Goal: Task Accomplishment & Management: Complete application form

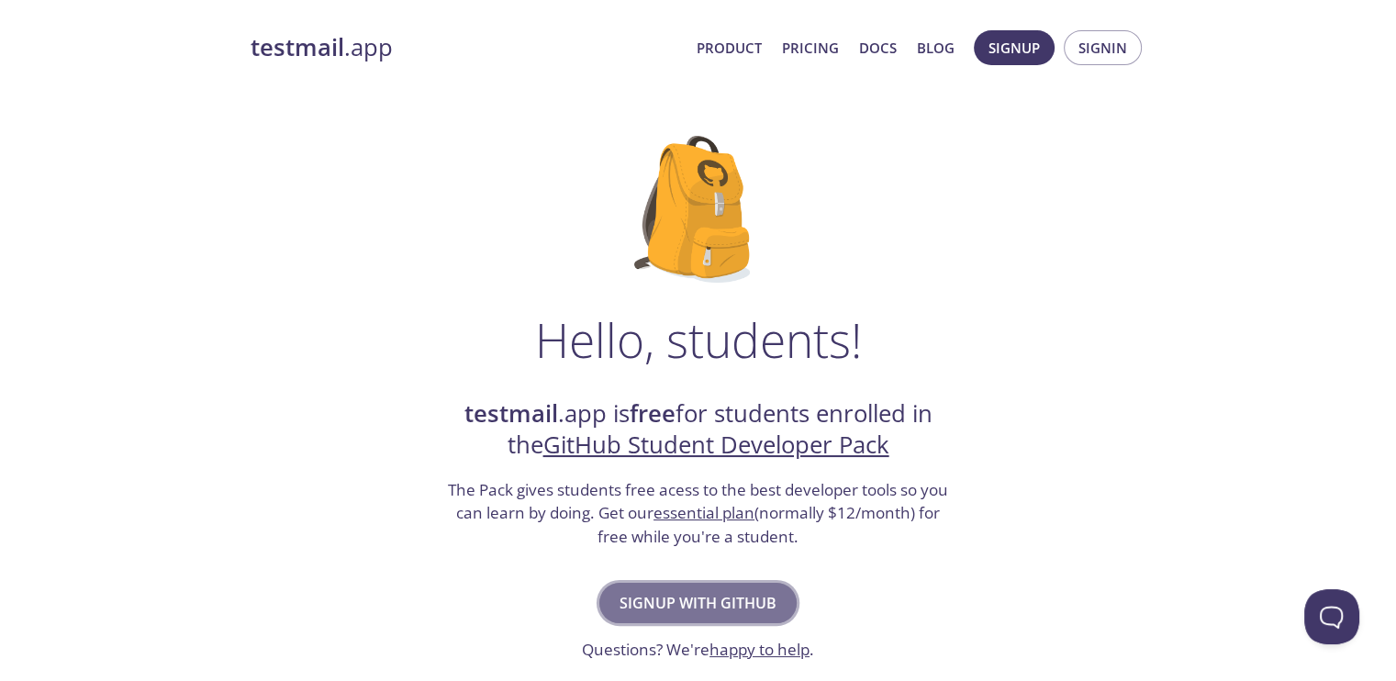
click at [694, 594] on span "Signup with GitHub" at bounding box center [698, 603] width 157 height 26
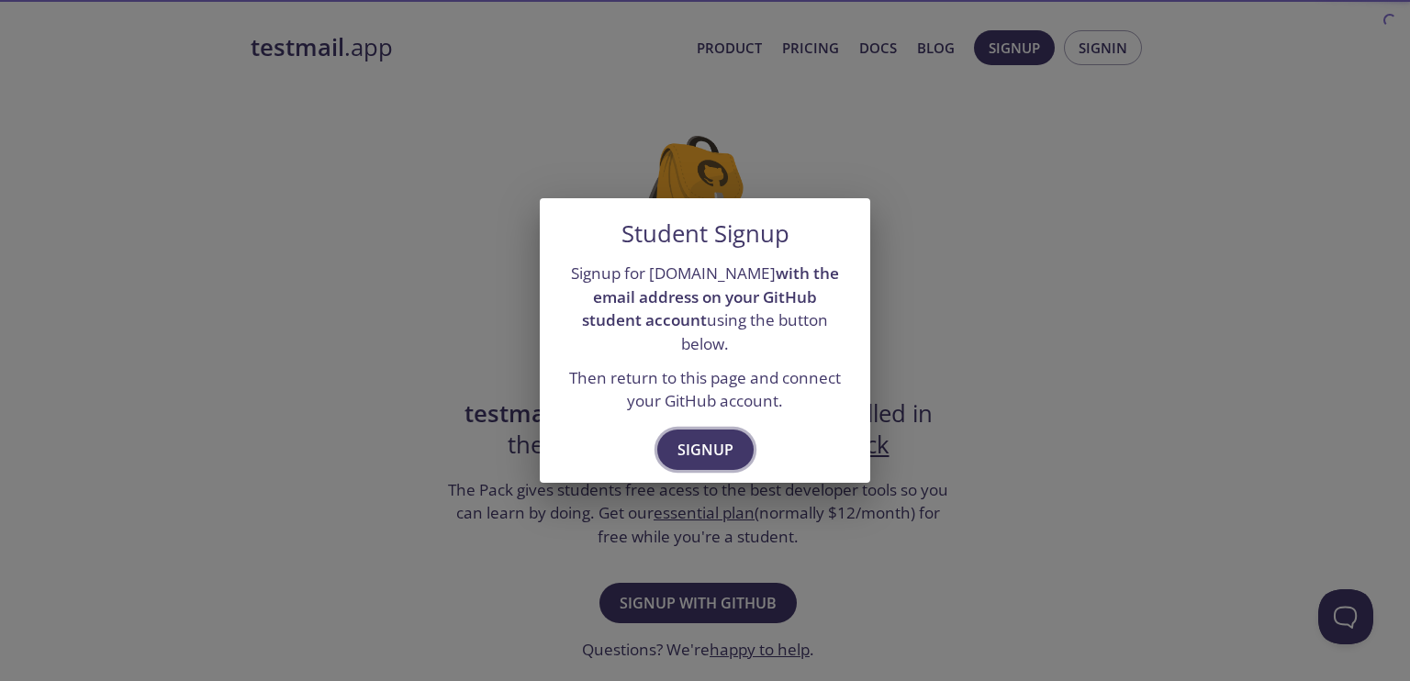
click at [717, 430] on button "Signup" at bounding box center [705, 450] width 96 height 40
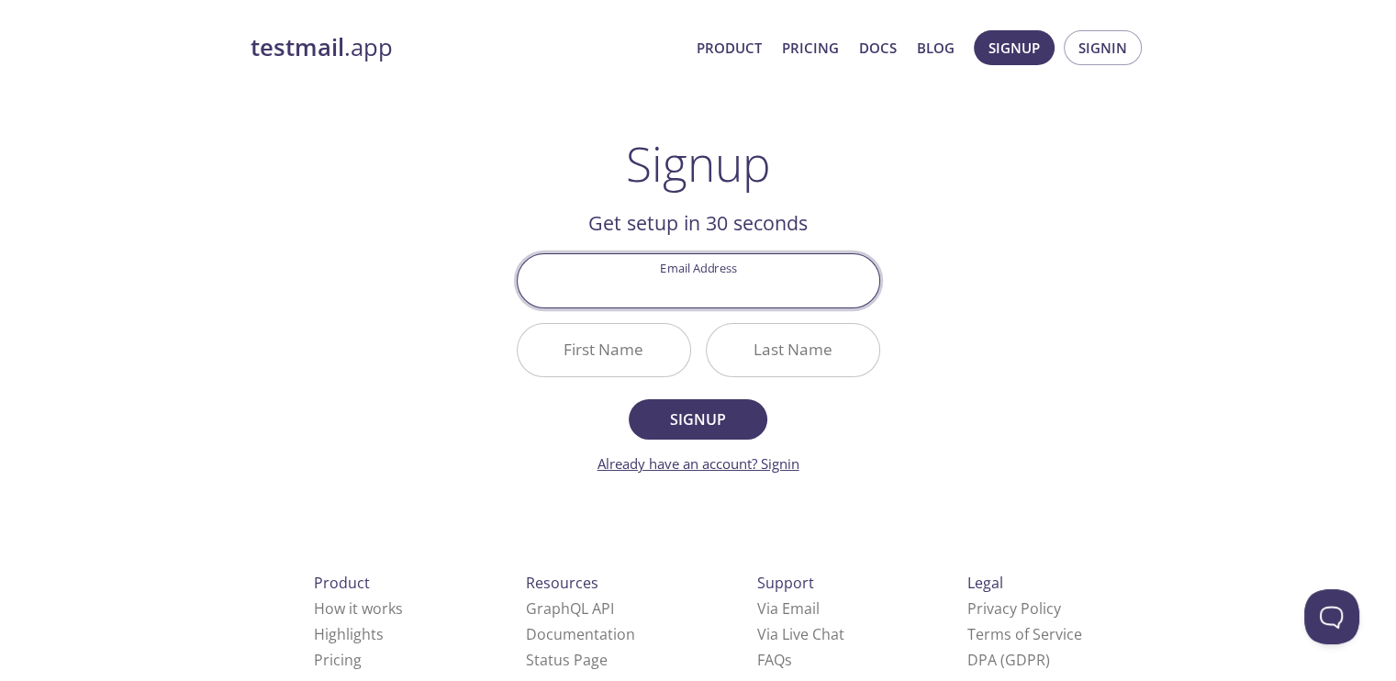
click at [786, 465] on link "Already have an account? Signin" at bounding box center [698, 463] width 202 height 18
click at [715, 285] on input "Email Address" at bounding box center [699, 280] width 362 height 52
type input "[EMAIL_ADDRESS][DOMAIN_NAME]"
click at [576, 339] on input "First Name" at bounding box center [604, 350] width 173 height 52
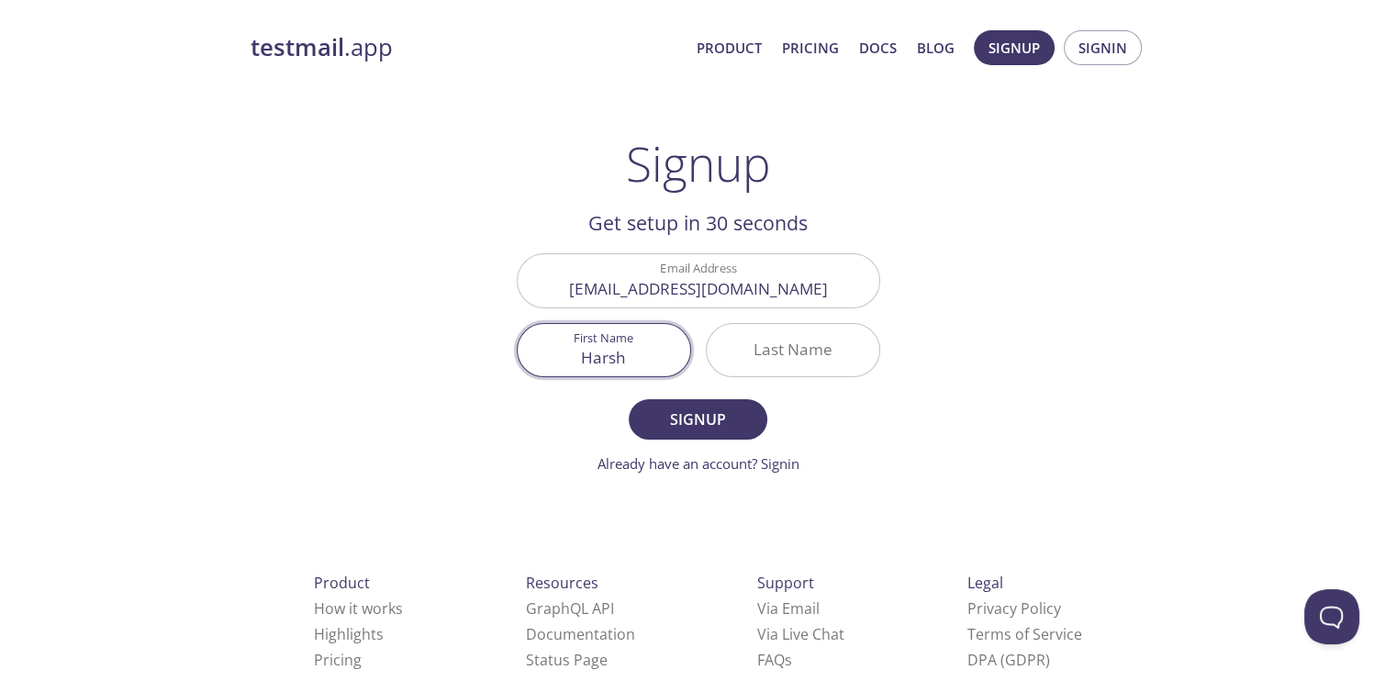
type input "Harsh"
click at [947, 385] on div "testmail .app Product Pricing Docs Blog Signup Signin Signup Get setup in 30 se…" at bounding box center [699, 439] width 940 height 843
click at [813, 358] on input "Last Name" at bounding box center [793, 350] width 173 height 52
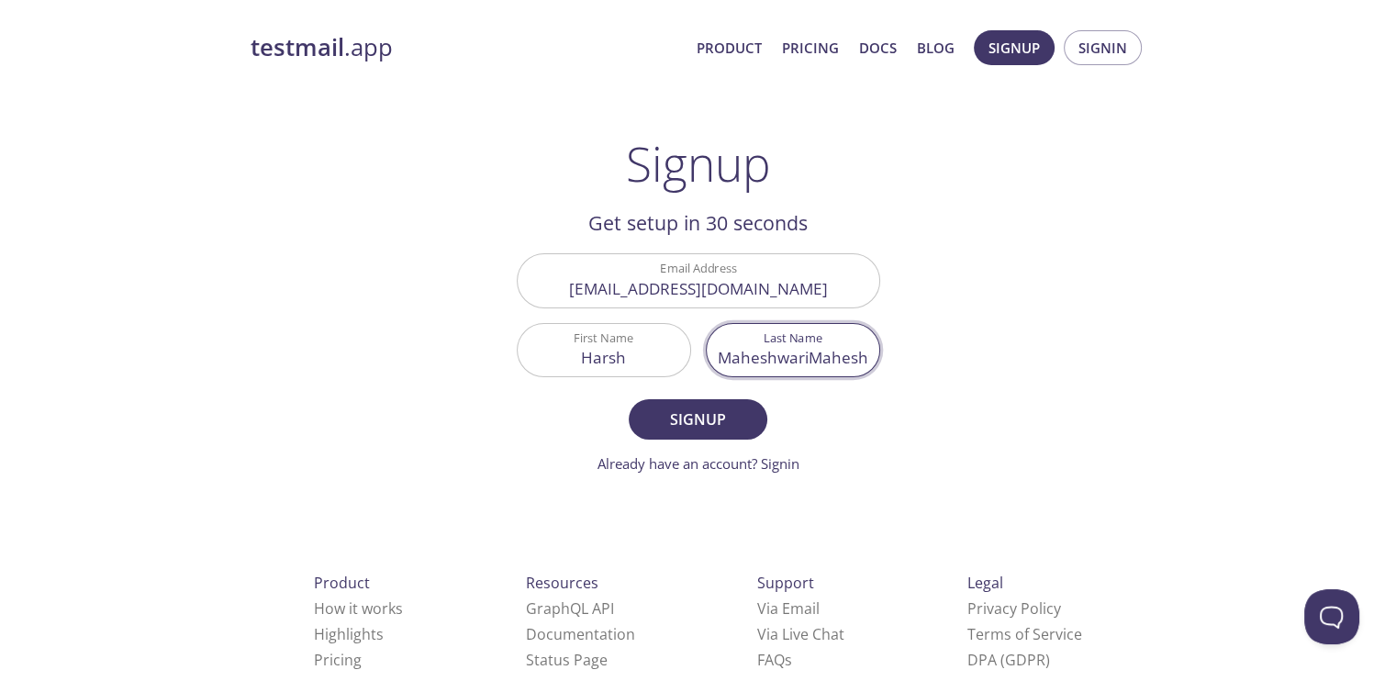
scroll to position [0, 28]
click at [779, 355] on input "MaheshwariMaheshwari" at bounding box center [793, 350] width 173 height 52
type input "[PERSON_NAME]"
click at [677, 423] on span "Signup" at bounding box center [697, 420] width 97 height 26
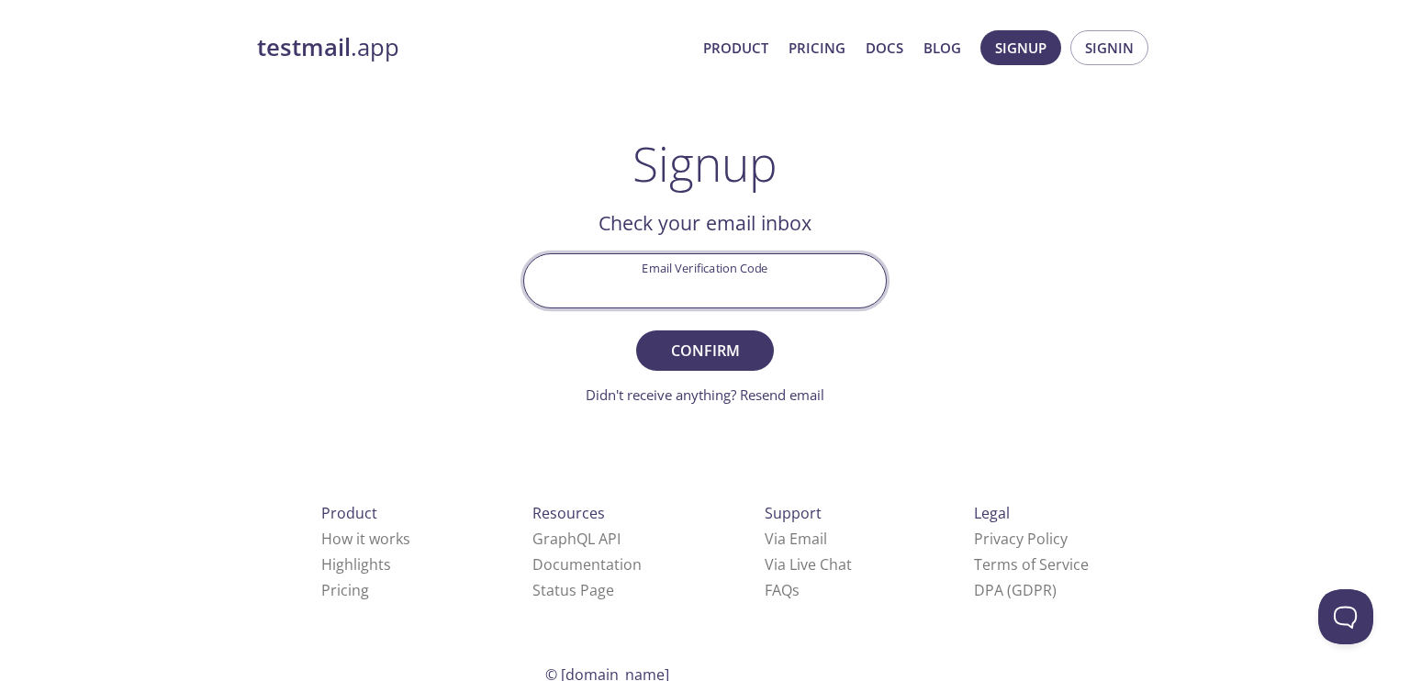
click at [742, 271] on input "Email Verification Code" at bounding box center [705, 280] width 362 height 52
click at [678, 279] on input "Email Verification Code" at bounding box center [705, 280] width 362 height 52
paste input "P95C7LB"
type input "P95C7LB"
click at [709, 333] on button "Confirm" at bounding box center [705, 350] width 138 height 40
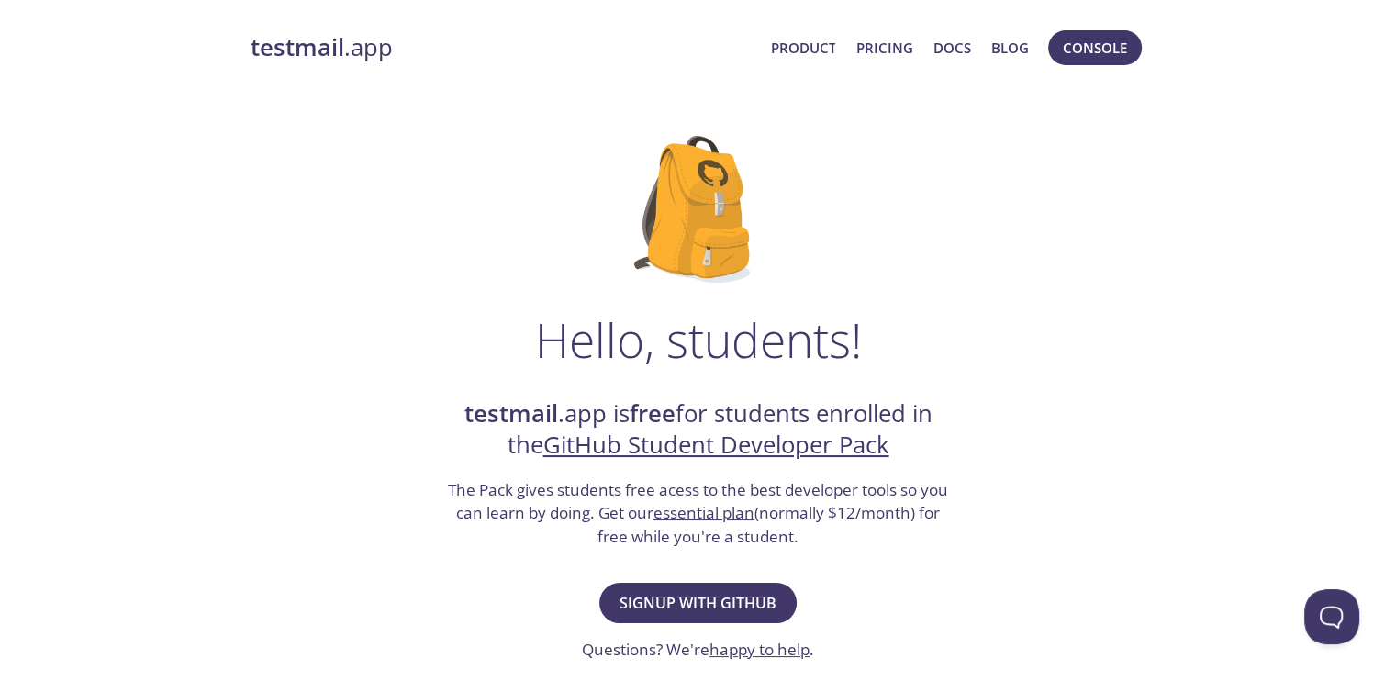
scroll to position [15, 0]
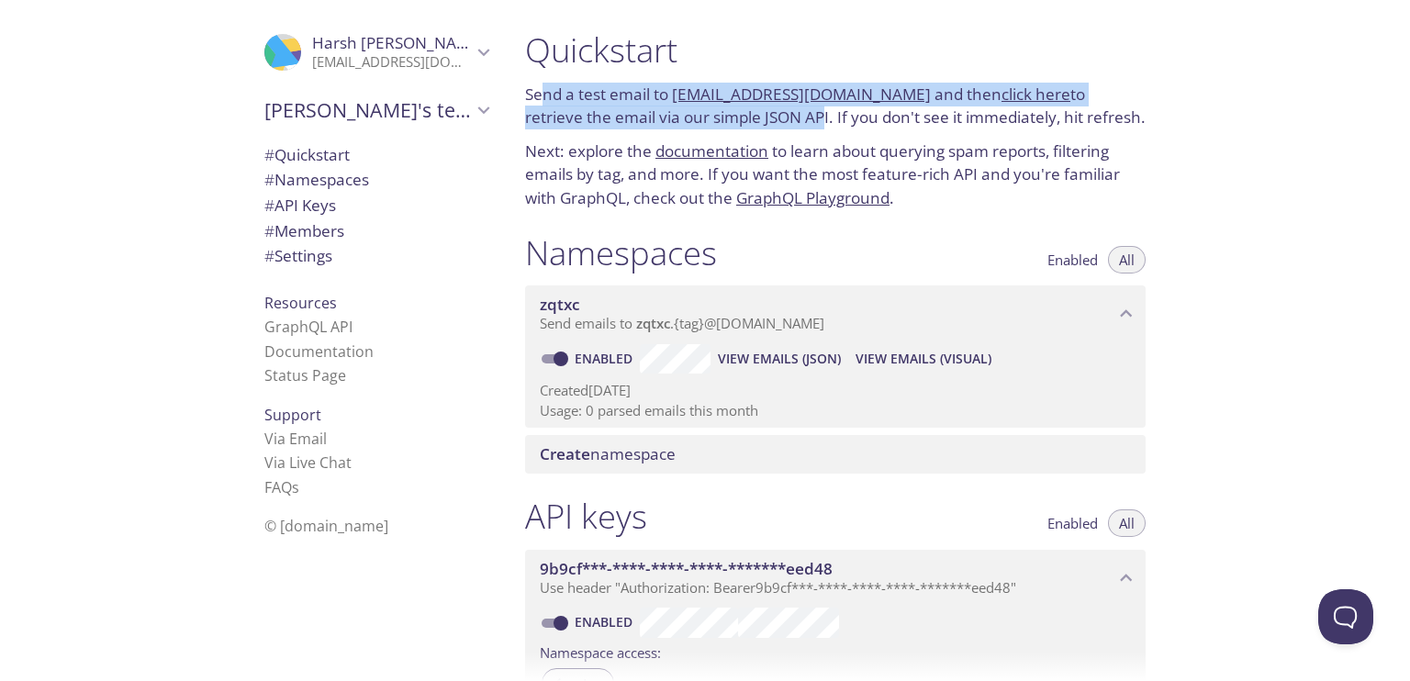
drag, startPoint x: 542, startPoint y: 100, endPoint x: 731, endPoint y: 110, distance: 188.4
click at [731, 110] on p "Send a test email to zqtxc.test@inbox.testmail.app and then click here to retri…" at bounding box center [835, 106] width 620 height 47
drag, startPoint x: 760, startPoint y: 124, endPoint x: 1134, endPoint y: 124, distance: 374.5
click at [1134, 124] on p "Send a test email to zqtxc.test@inbox.testmail.app and then click here to retri…" at bounding box center [835, 106] width 620 height 47
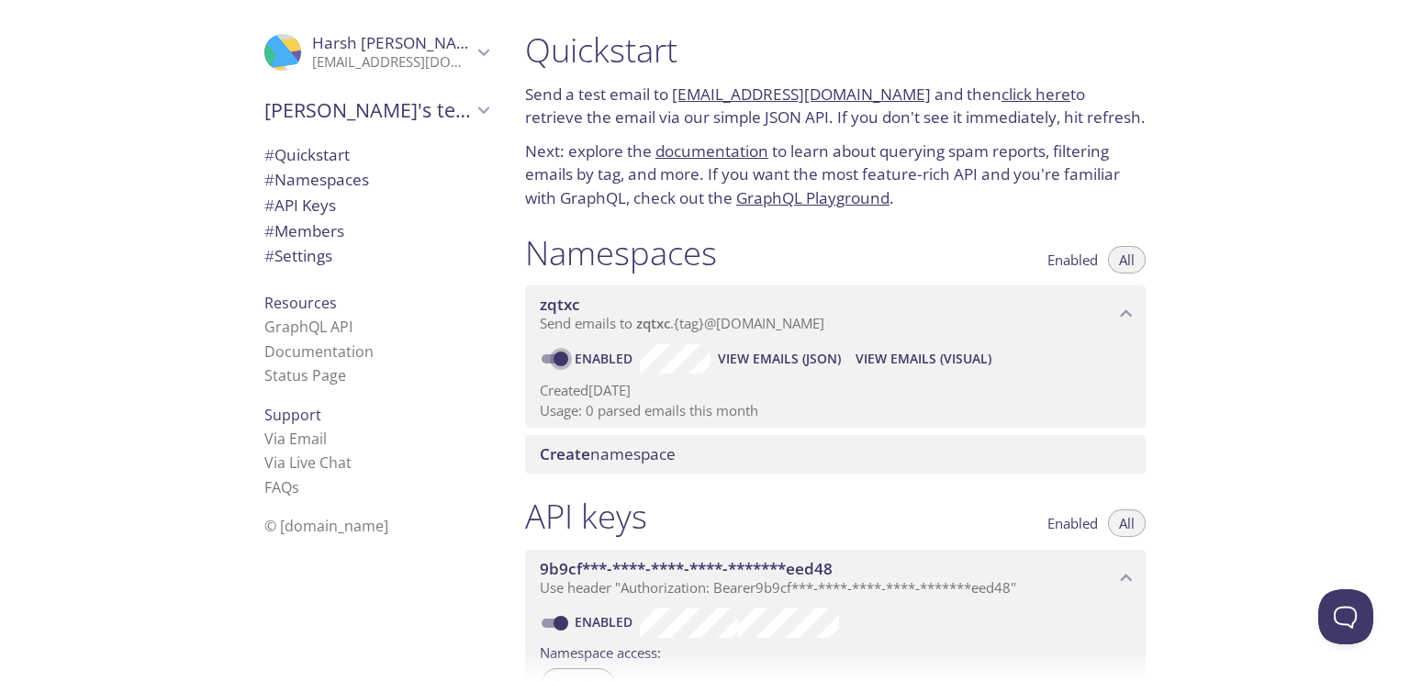
click at [571, 359] on input "Enabled" at bounding box center [561, 359] width 66 height 22
checkbox input "false"
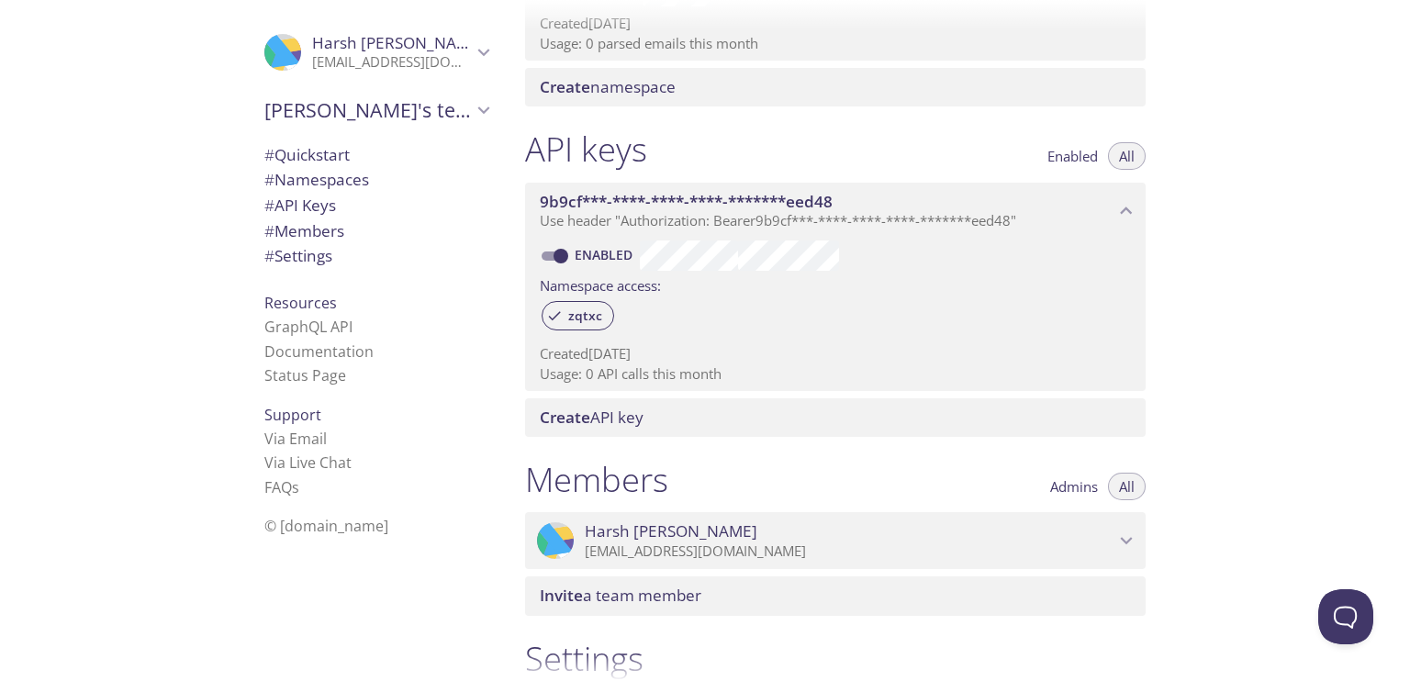
scroll to position [611, 0]
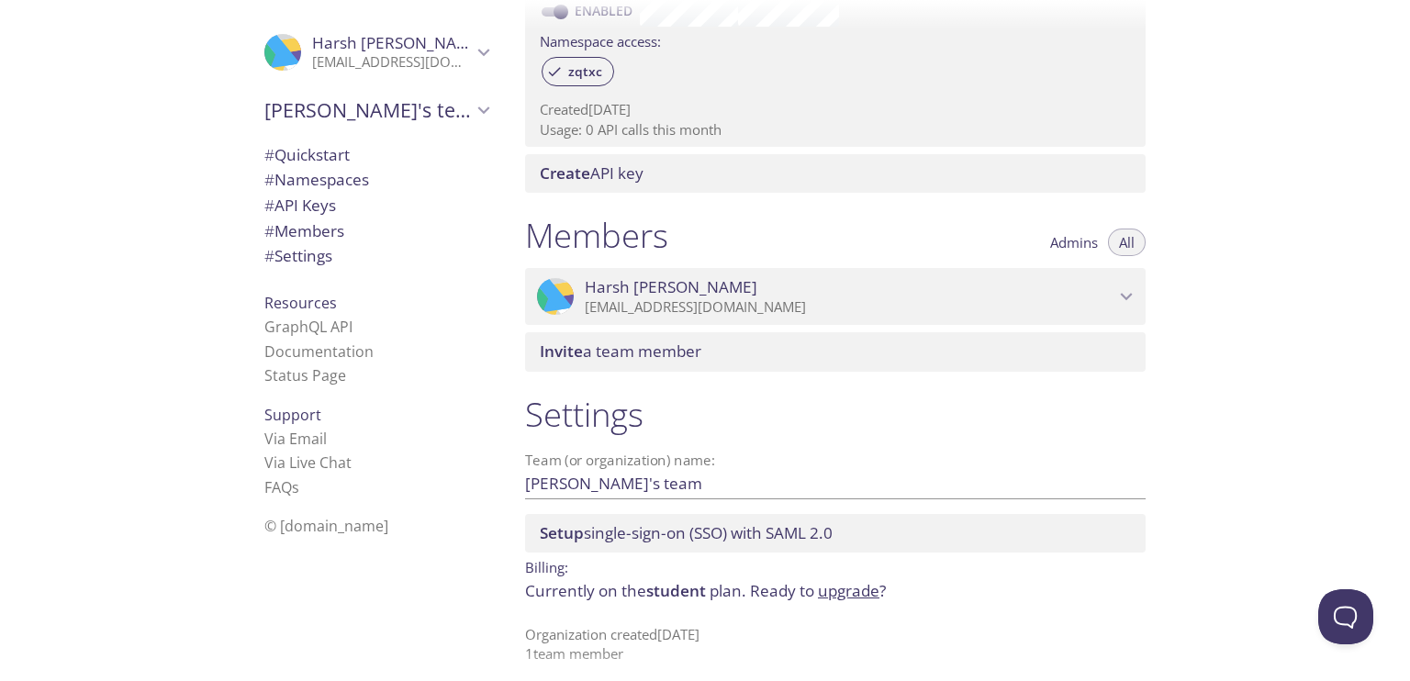
click at [927, 291] on span "Harsh Maheshwari" at bounding box center [850, 287] width 530 height 20
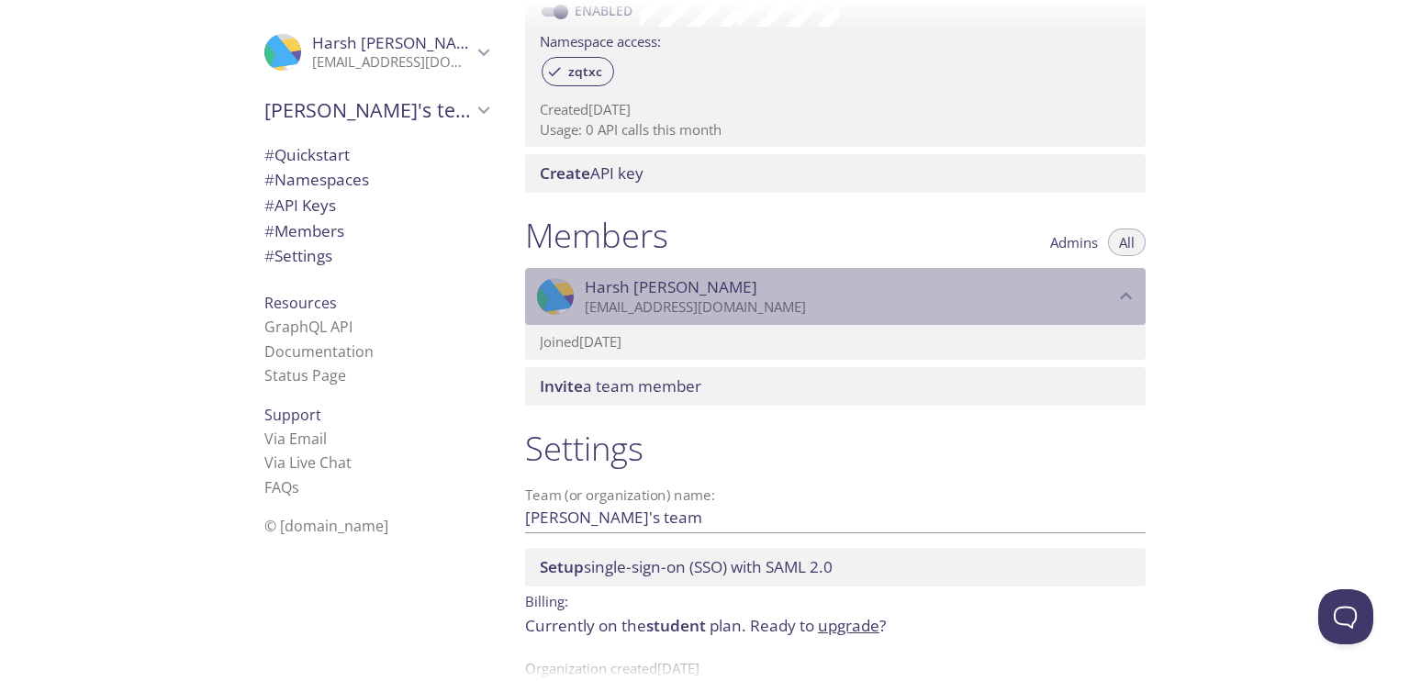
click at [927, 291] on span "Harsh Maheshwari" at bounding box center [850, 287] width 530 height 20
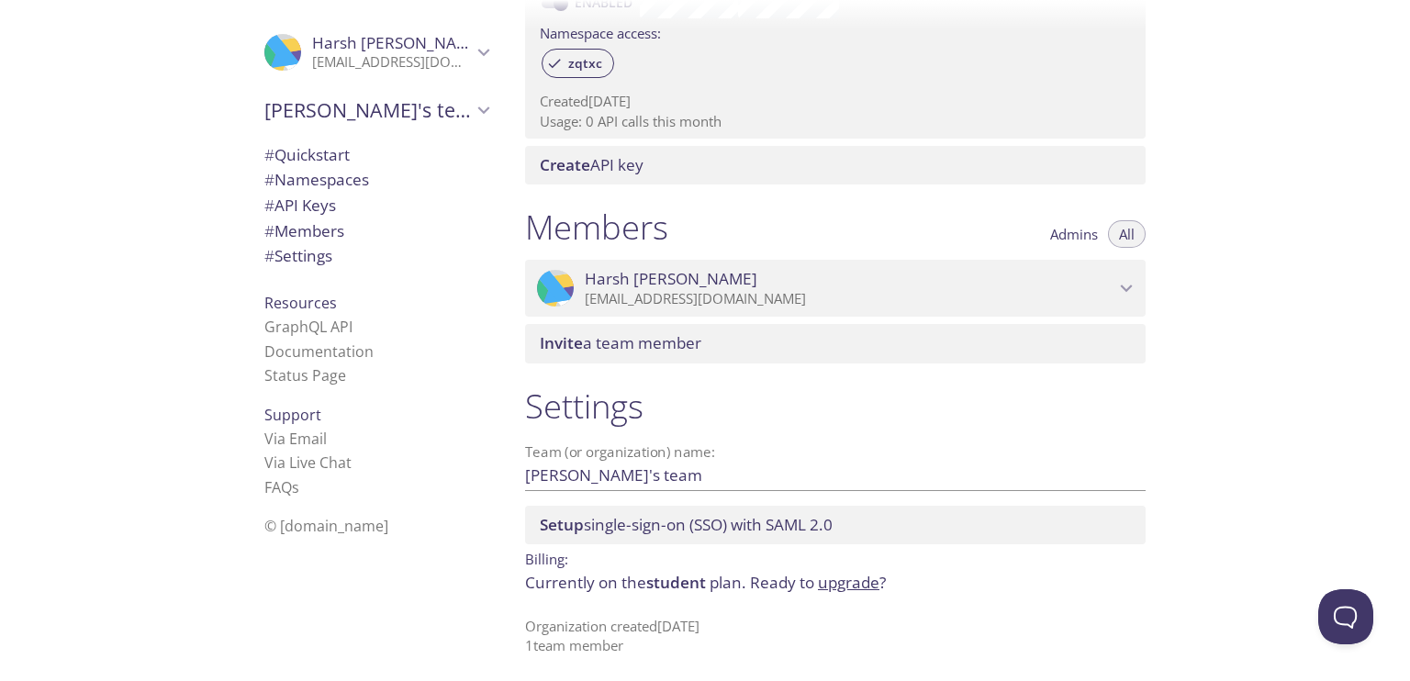
scroll to position [624, 0]
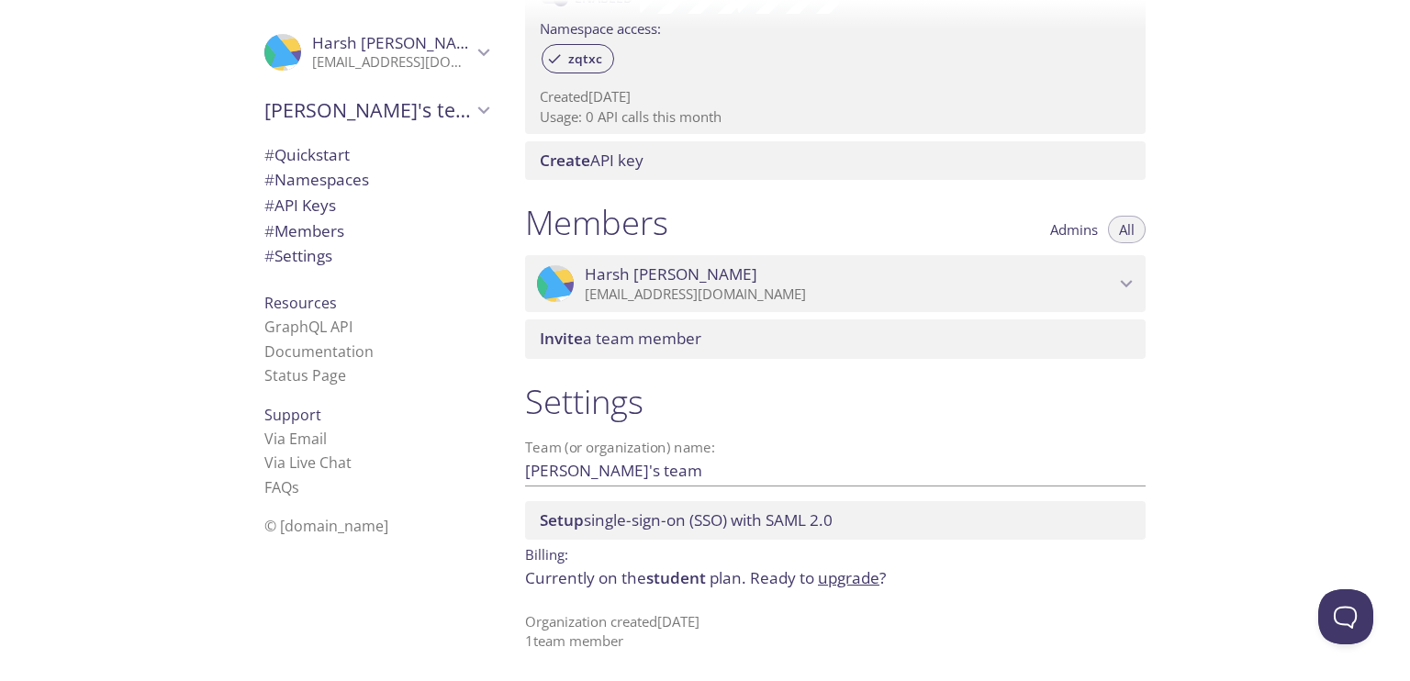
click at [650, 325] on div "Invite a team member" at bounding box center [835, 338] width 620 height 39
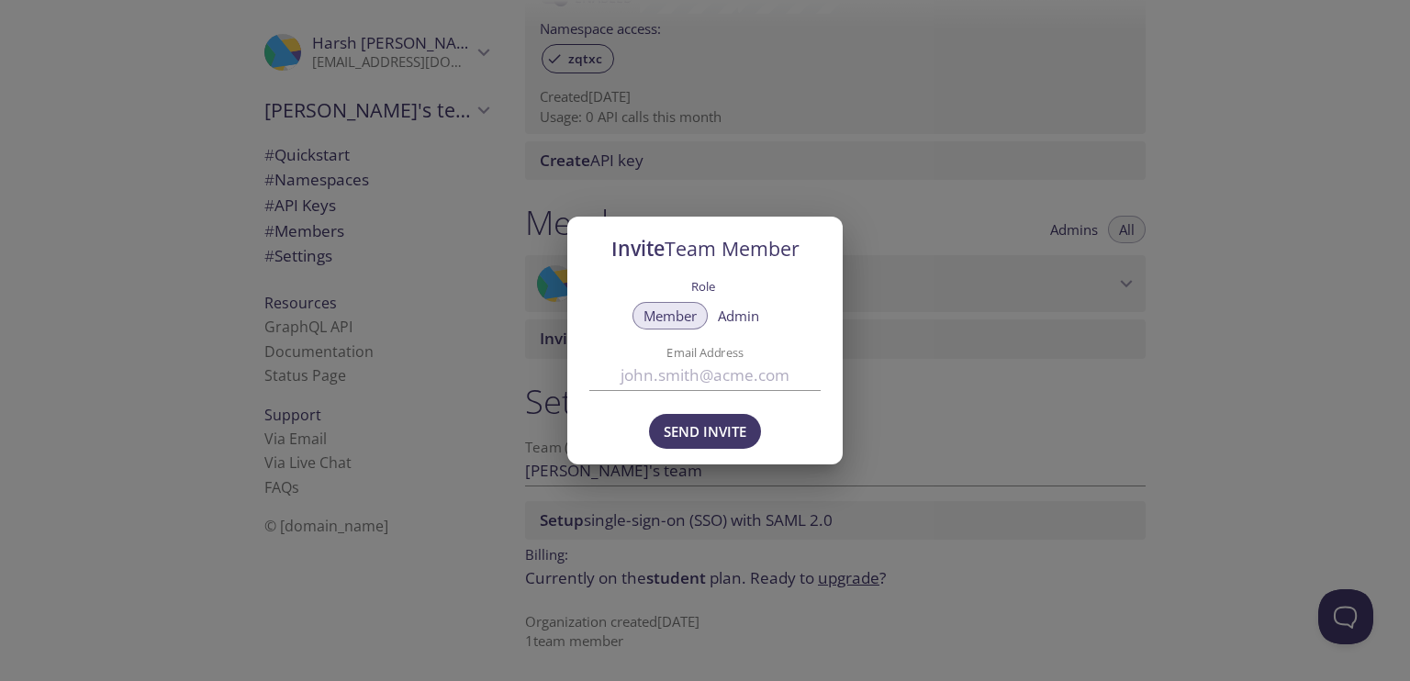
drag, startPoint x: 723, startPoint y: 322, endPoint x: 737, endPoint y: 318, distance: 14.5
click at [729, 316] on span "Admin" at bounding box center [738, 316] width 41 height 0
click at [756, 392] on div "Email Address" at bounding box center [704, 368] width 231 height 60
click at [848, 369] on div "Invite Team Member Role Member Admin Email Address Send Invite" at bounding box center [705, 340] width 1410 height 681
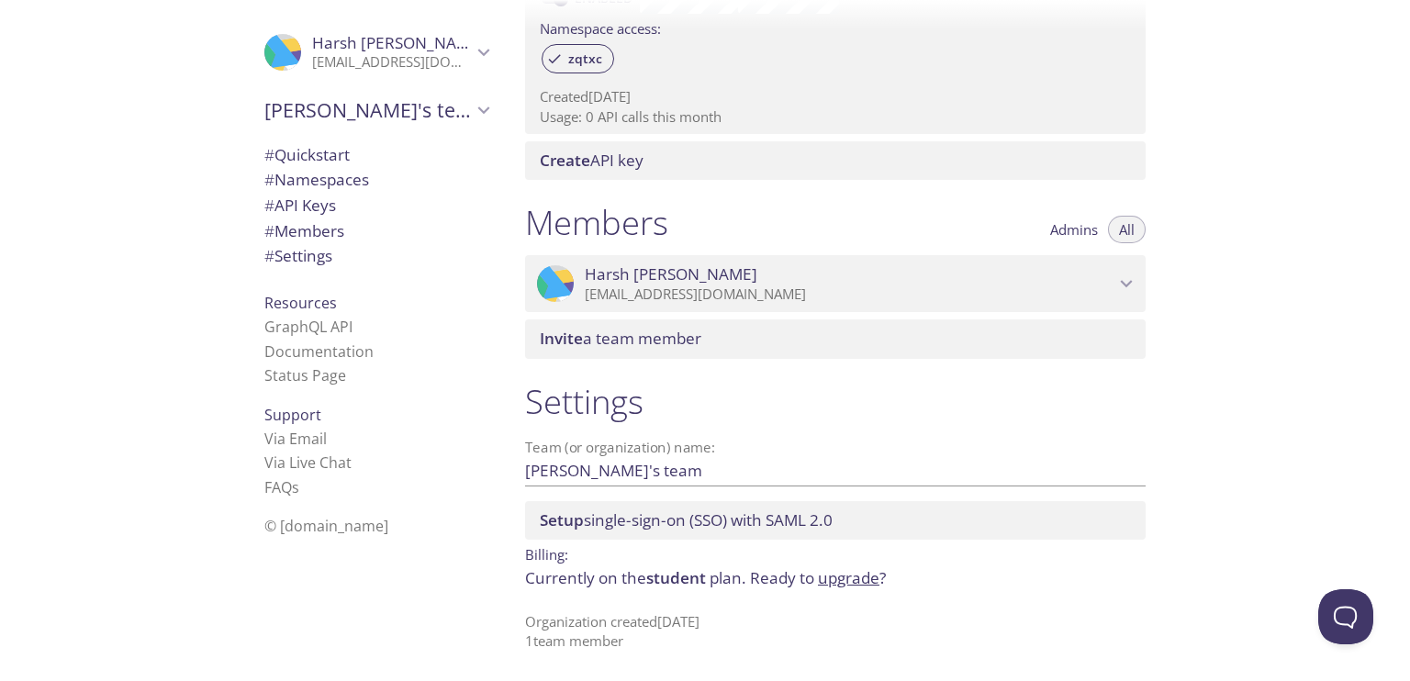
scroll to position [501, 0]
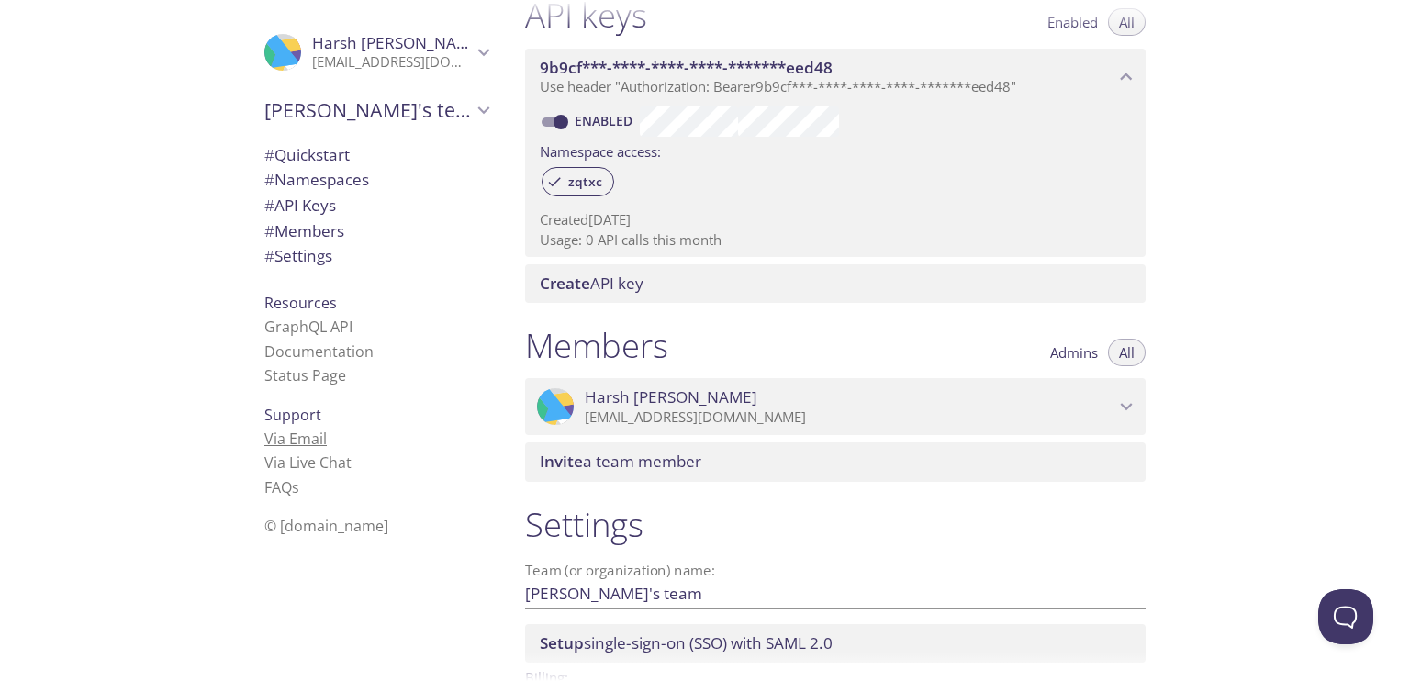
click at [270, 436] on link "Via Email" at bounding box center [295, 439] width 62 height 20
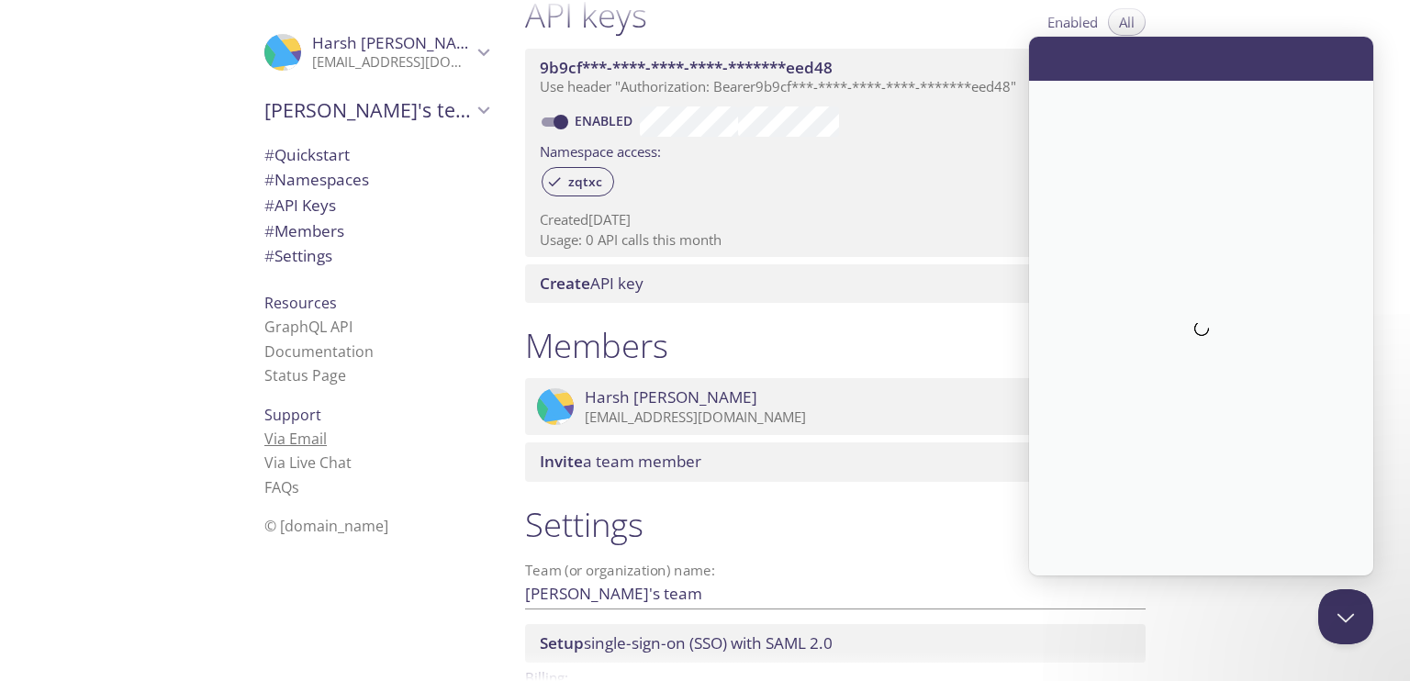
scroll to position [0, 0]
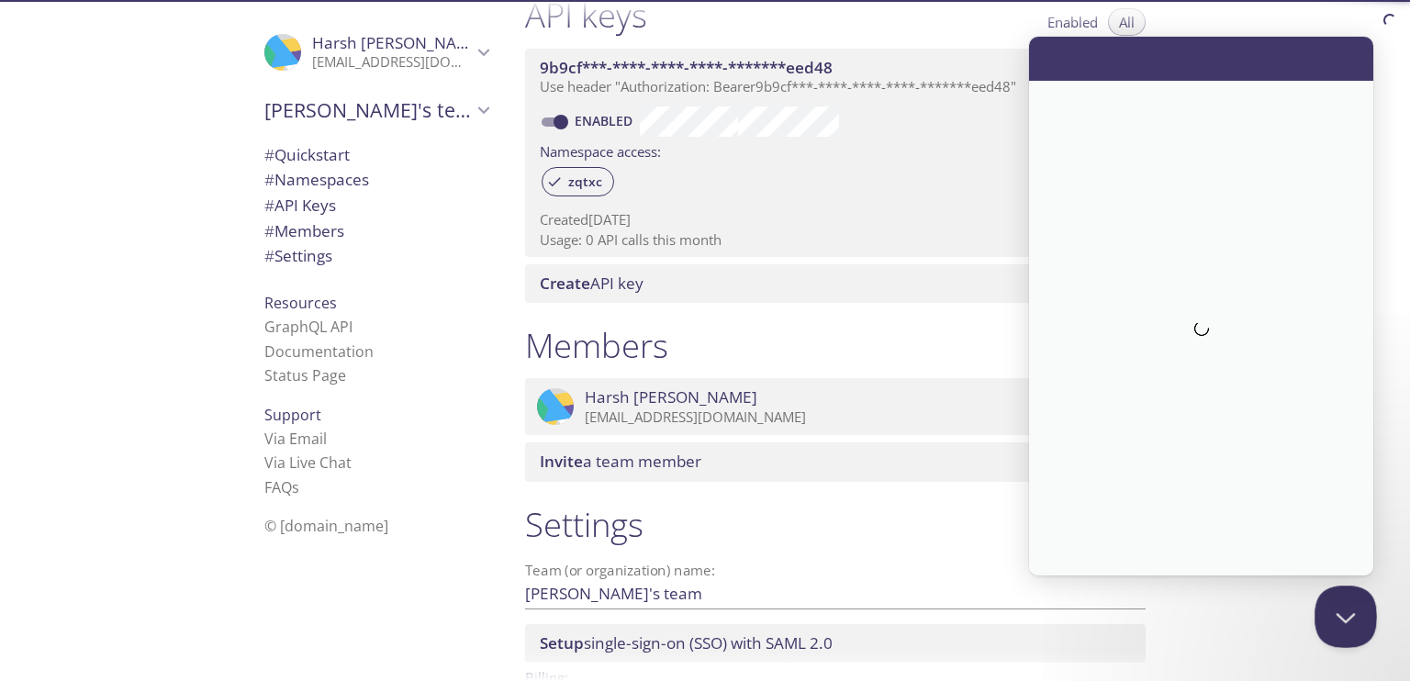
click at [1355, 602] on button "Close Beacon popover" at bounding box center [1341, 613] width 55 height 55
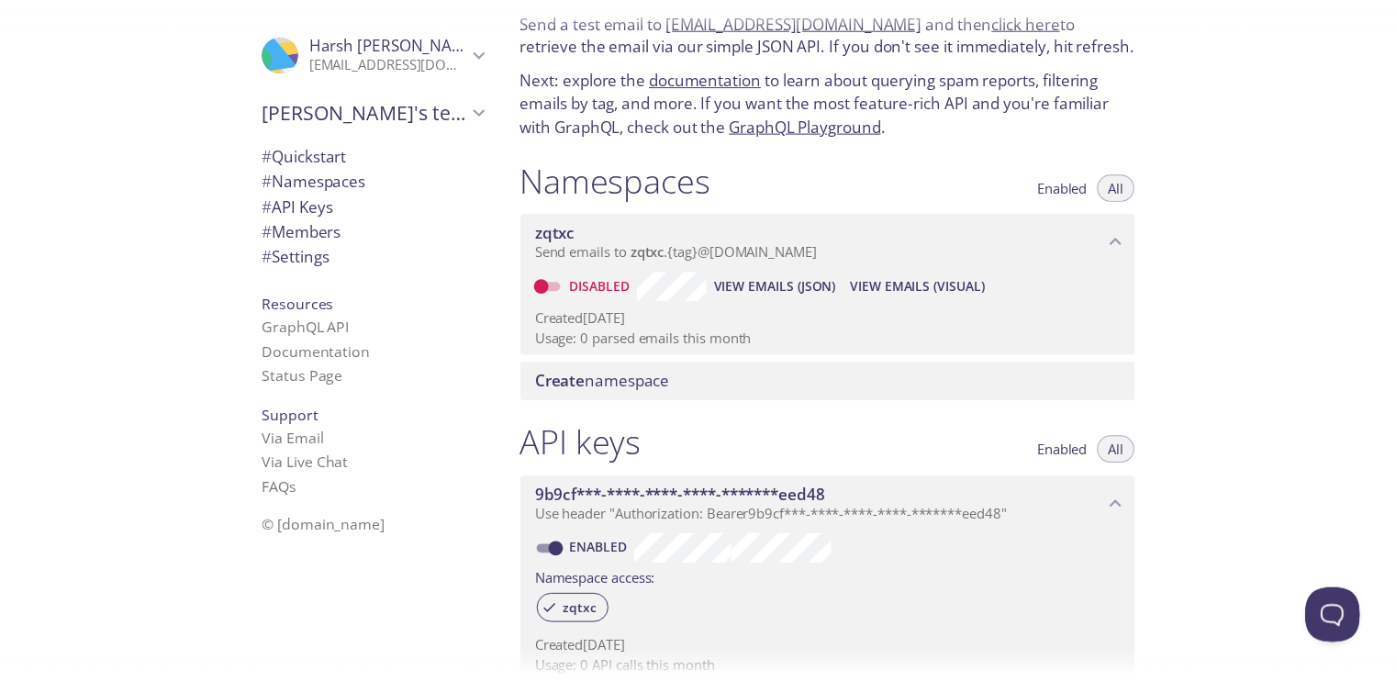
scroll to position [12, 0]
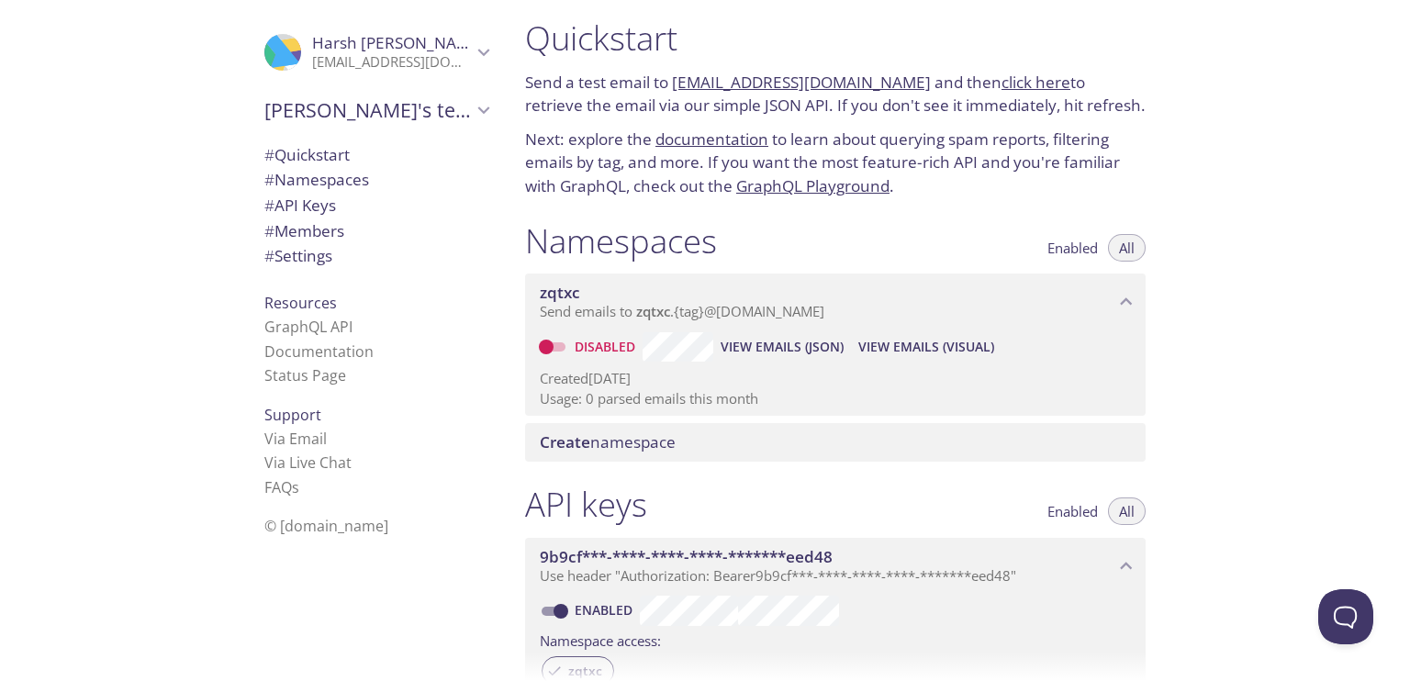
click at [580, 444] on span "Create" at bounding box center [565, 441] width 50 height 21
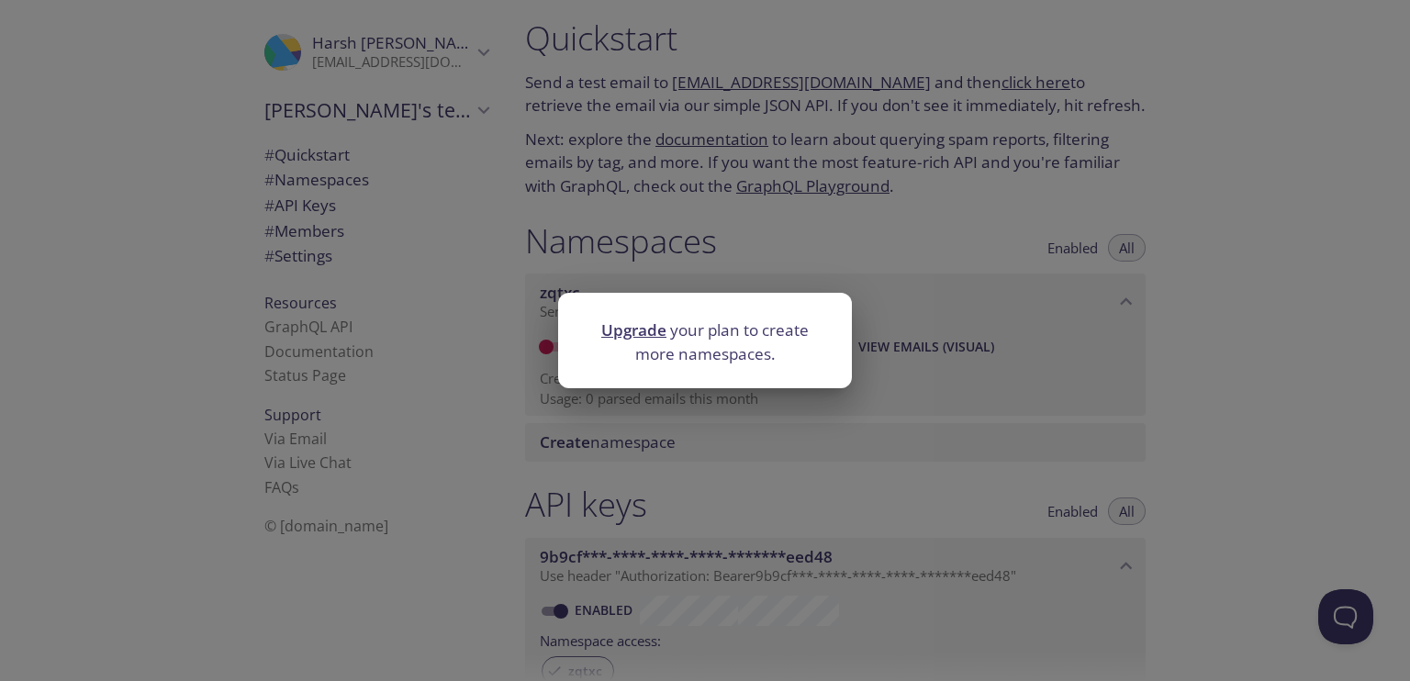
click at [654, 331] on link "Upgrade" at bounding box center [633, 329] width 65 height 21
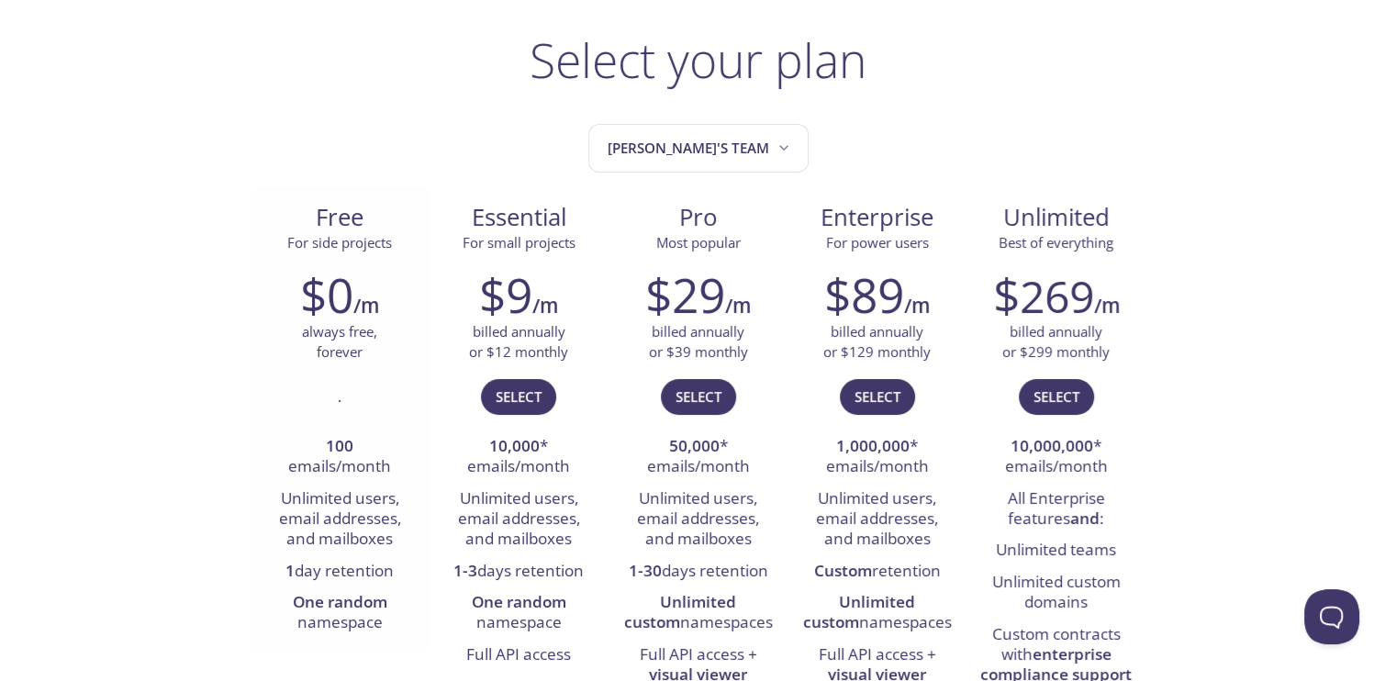
scroll to position [122, 0]
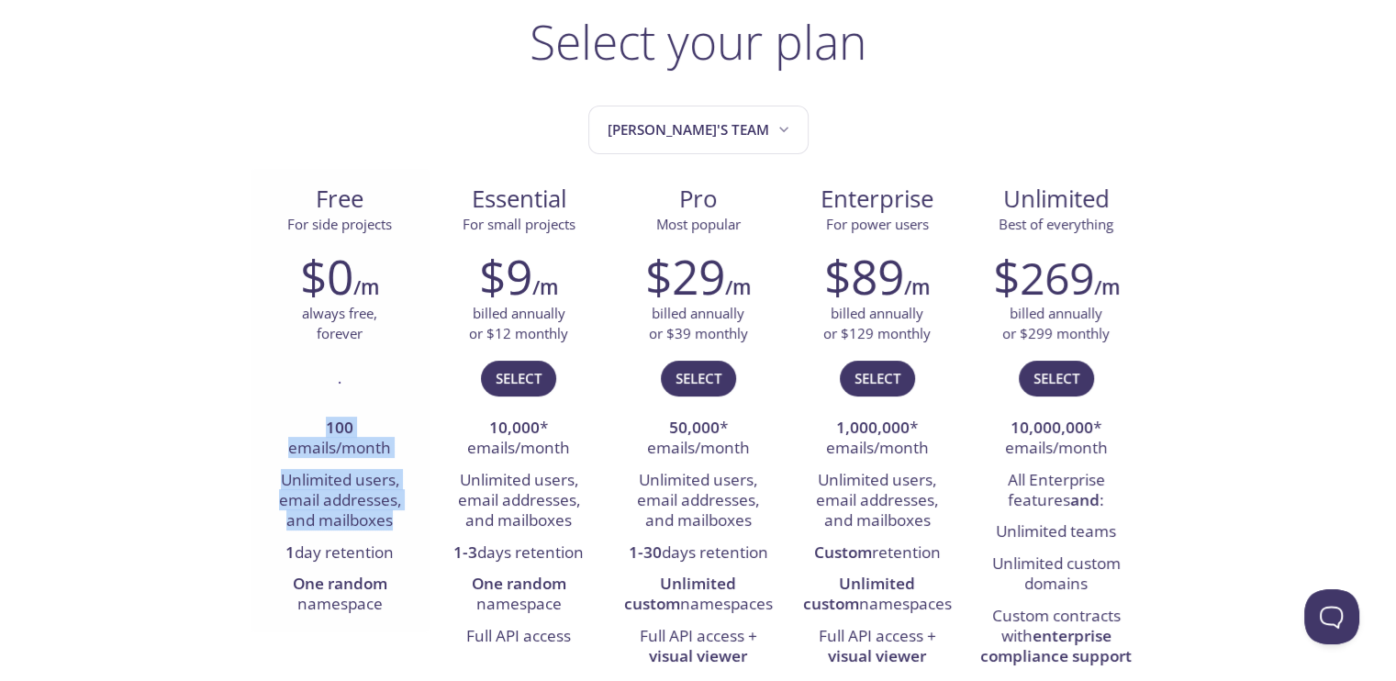
drag, startPoint x: 304, startPoint y: 391, endPoint x: 396, endPoint y: 521, distance: 159.9
click at [396, 521] on div "$0 /m always free, forever . 100 emails/month Unlimited users, email addresses,…" at bounding box center [340, 435] width 179 height 396
click at [400, 521] on li "Unlimited users, email addresses, and mailboxes" at bounding box center [339, 501] width 151 height 73
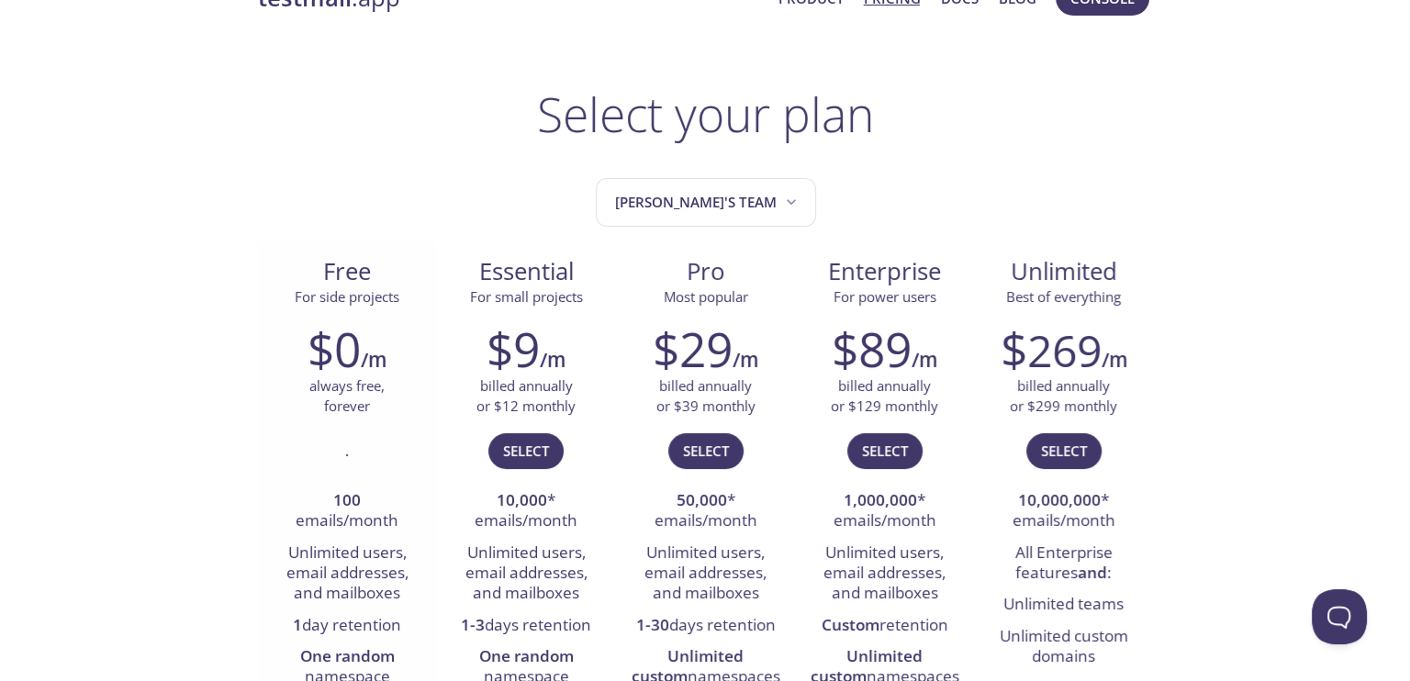
scroll to position [0, 0]
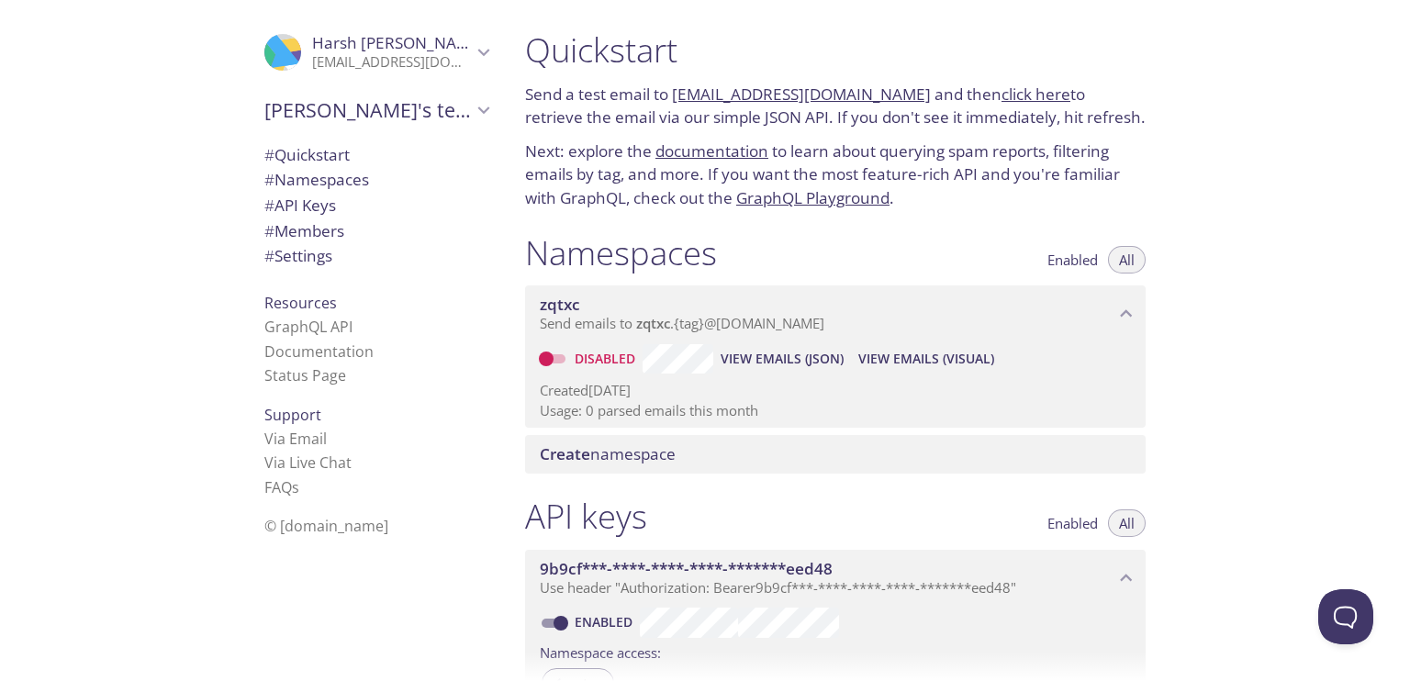
click at [627, 305] on span "zqtxc" at bounding box center [827, 305] width 575 height 20
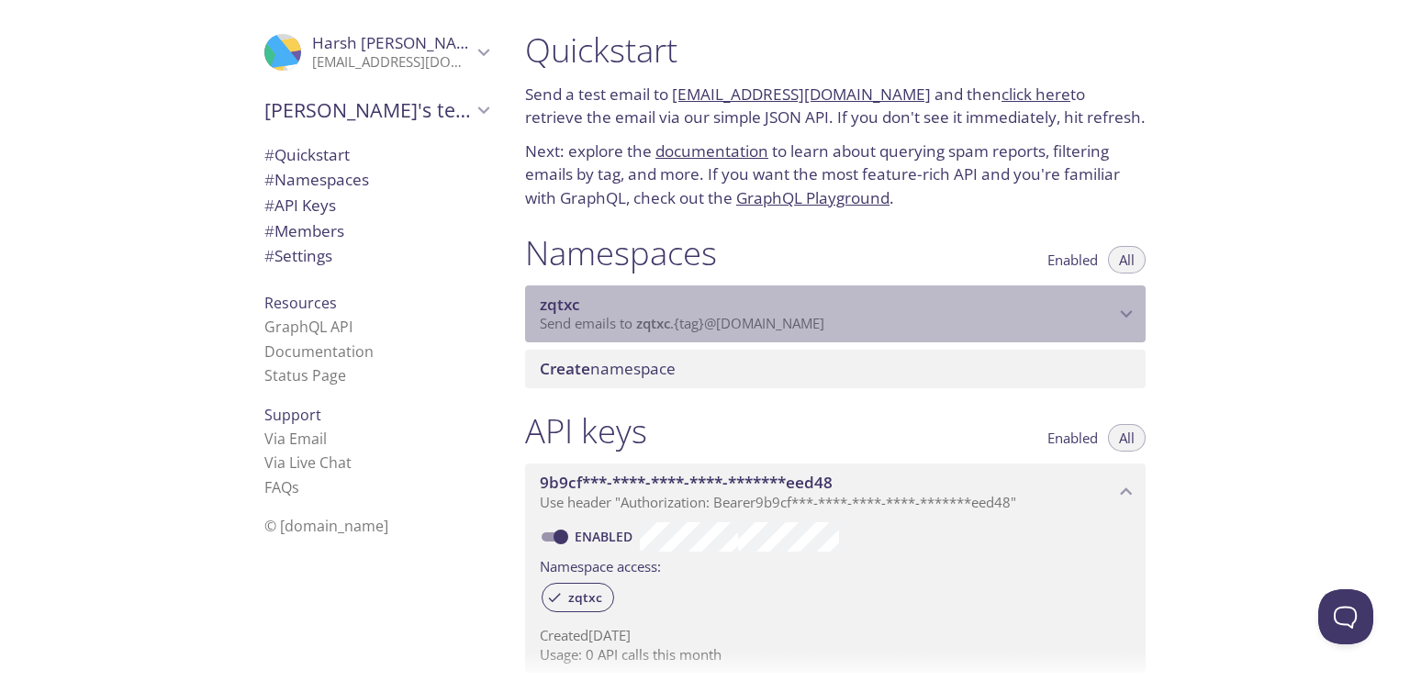
click at [910, 312] on span "zqtxc" at bounding box center [827, 305] width 575 height 20
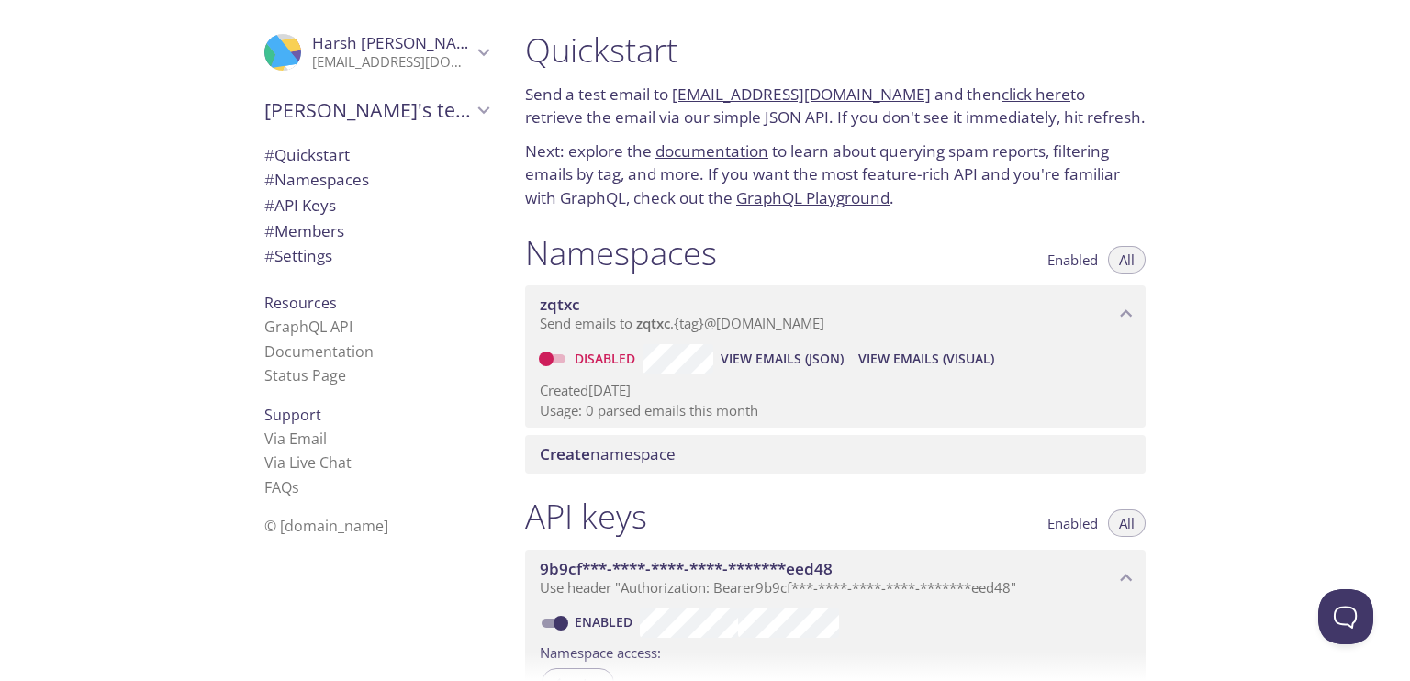
click at [557, 353] on input "Disabled" at bounding box center [546, 359] width 66 height 22
checkbox input "true"
click at [554, 295] on span "zqtxc" at bounding box center [560, 304] width 40 height 21
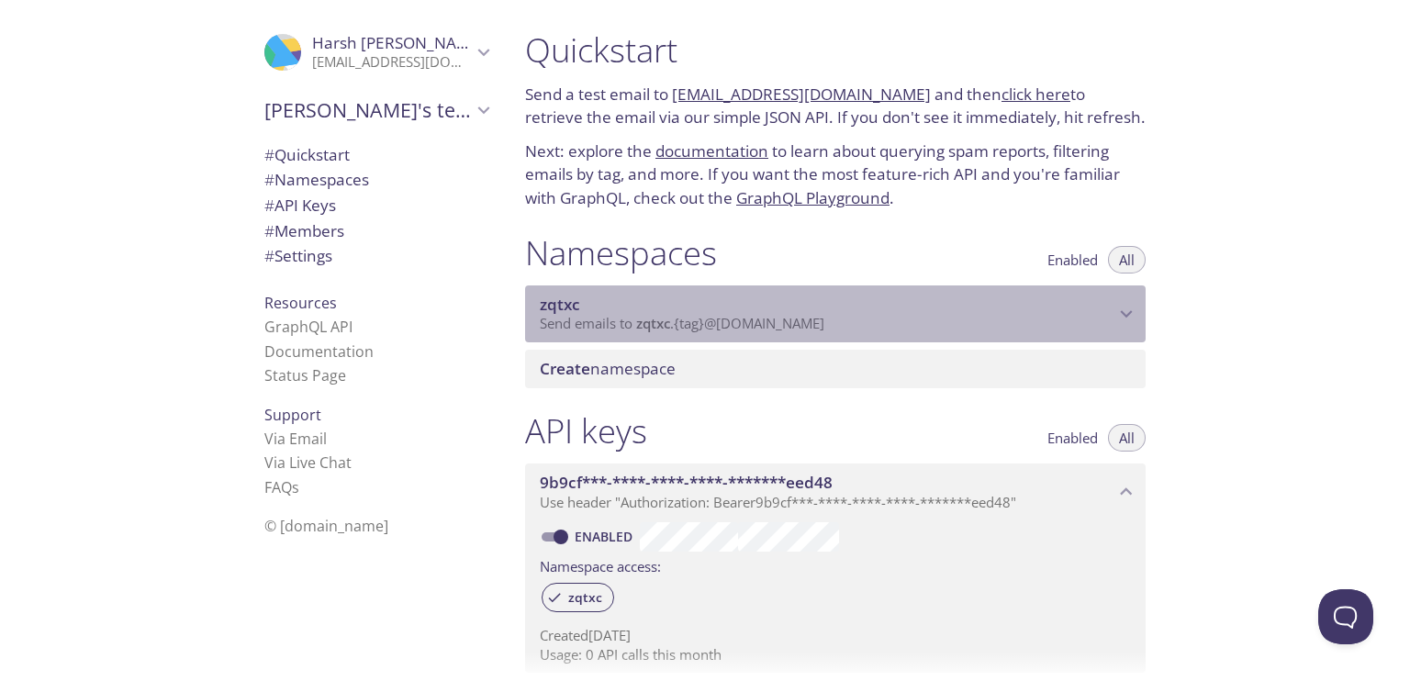
click at [554, 295] on span "zqtxc" at bounding box center [560, 304] width 40 height 21
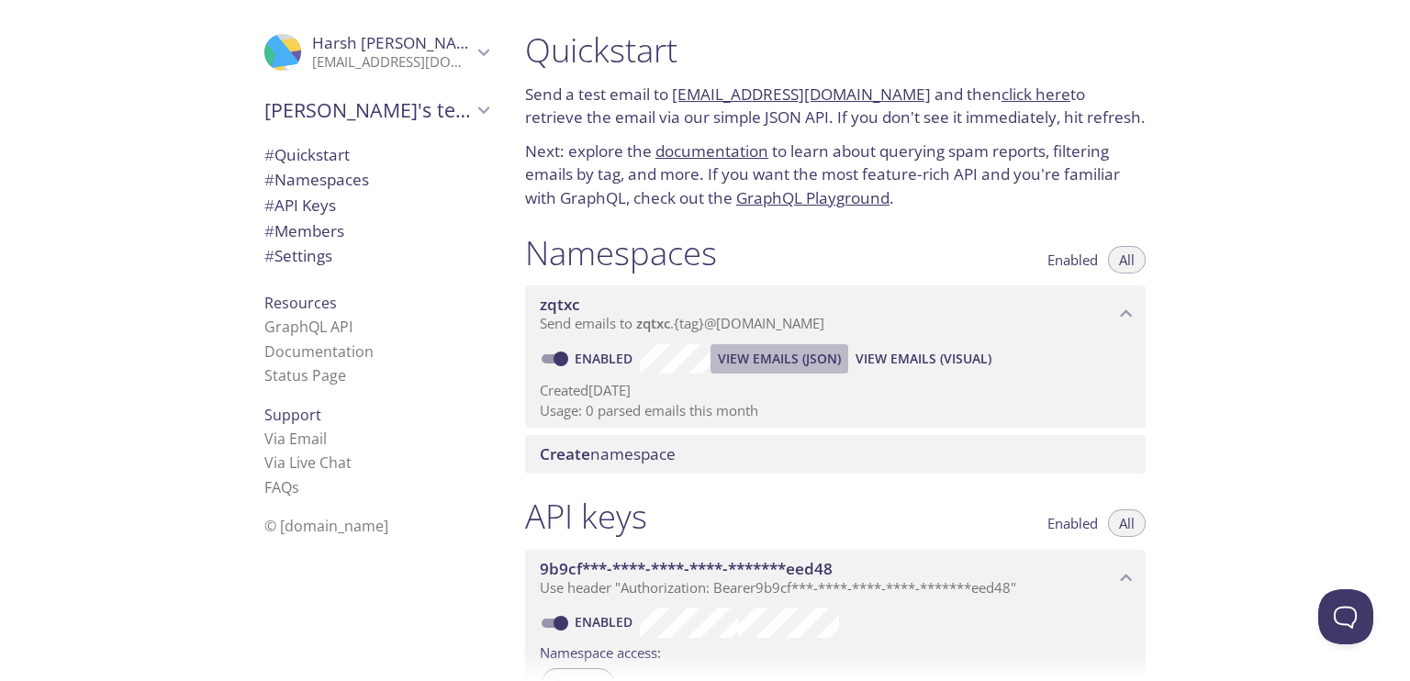
click at [796, 365] on span "View Emails (JSON)" at bounding box center [779, 359] width 123 height 22
click at [946, 357] on span "View Emails (Visual)" at bounding box center [923, 359] width 136 height 22
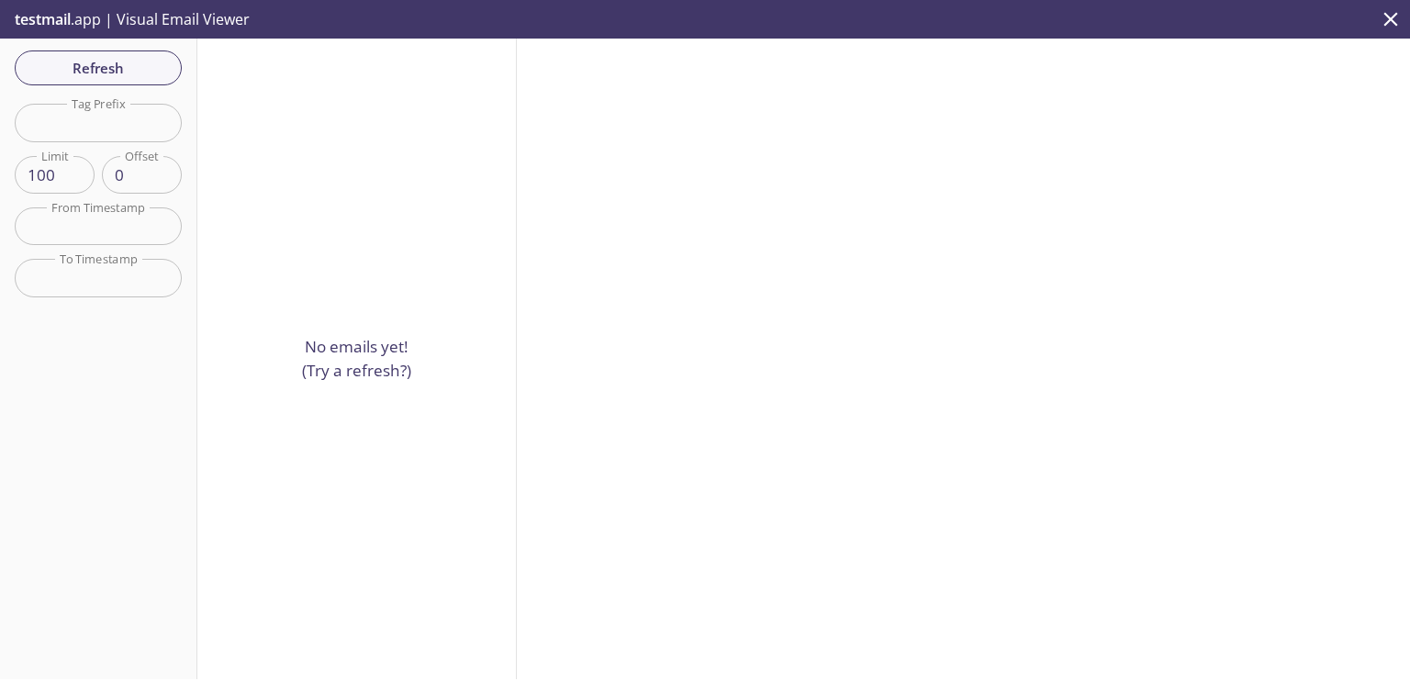
click at [386, 353] on p "No emails yet! (Try a refresh?)" at bounding box center [356, 358] width 109 height 47
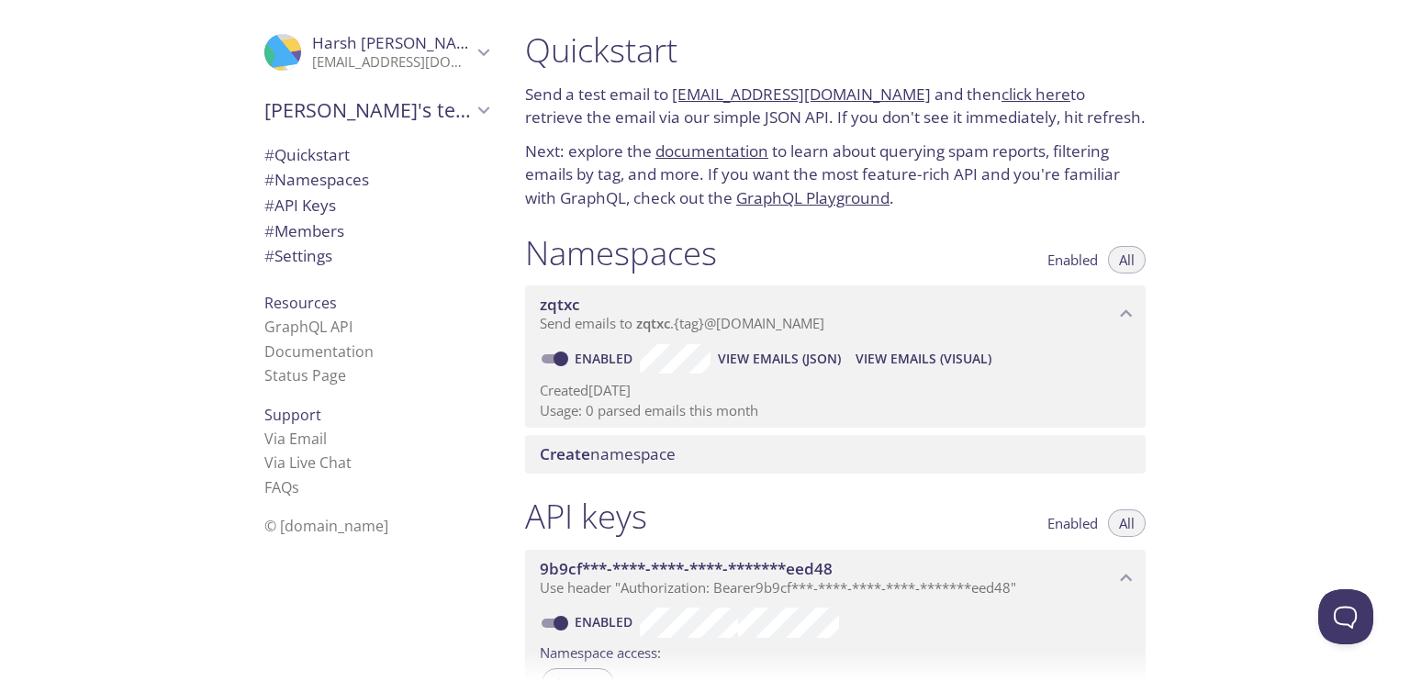
click at [973, 173] on p "Next: explore the documentation to learn about querying spam reports, filtering…" at bounding box center [835, 175] width 620 height 71
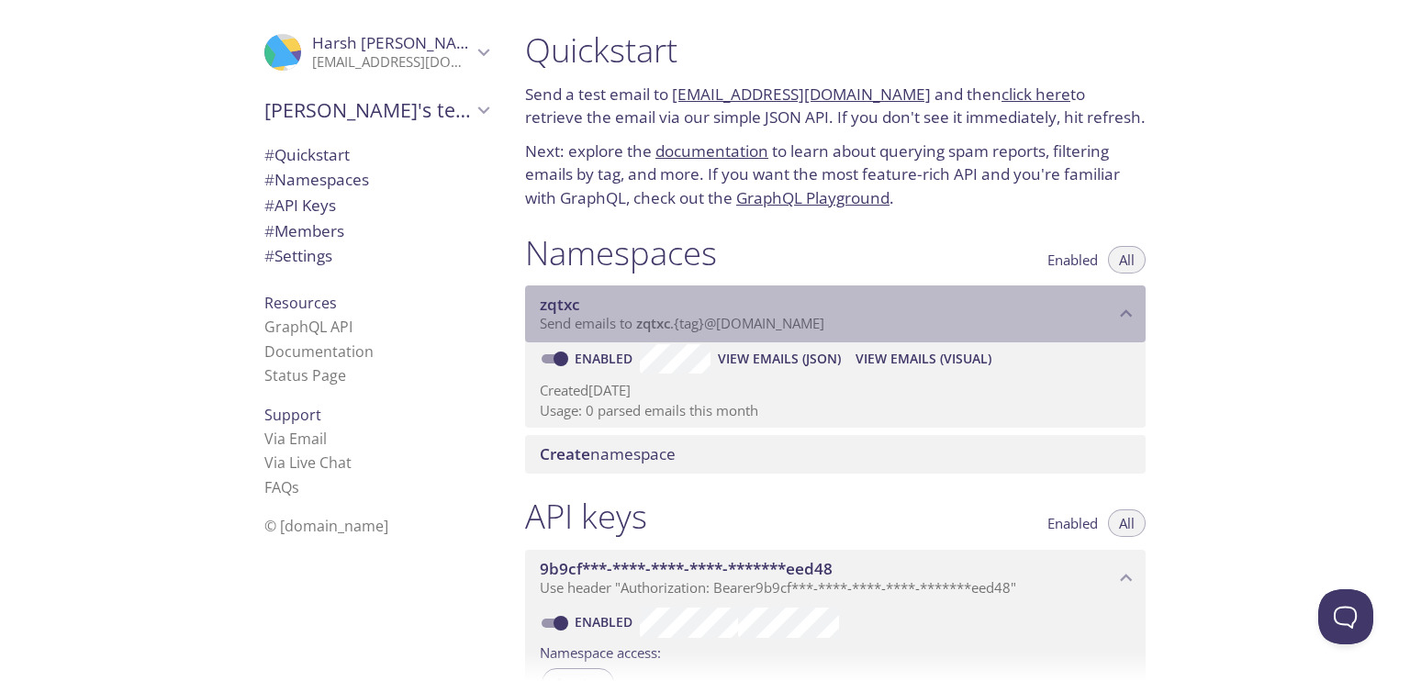
drag, startPoint x: 644, startPoint y: 322, endPoint x: 766, endPoint y: 322, distance: 122.1
click at [766, 322] on span "Send emails to zqtxc . {tag} @inbox.testmail.app" at bounding box center [682, 323] width 285 height 18
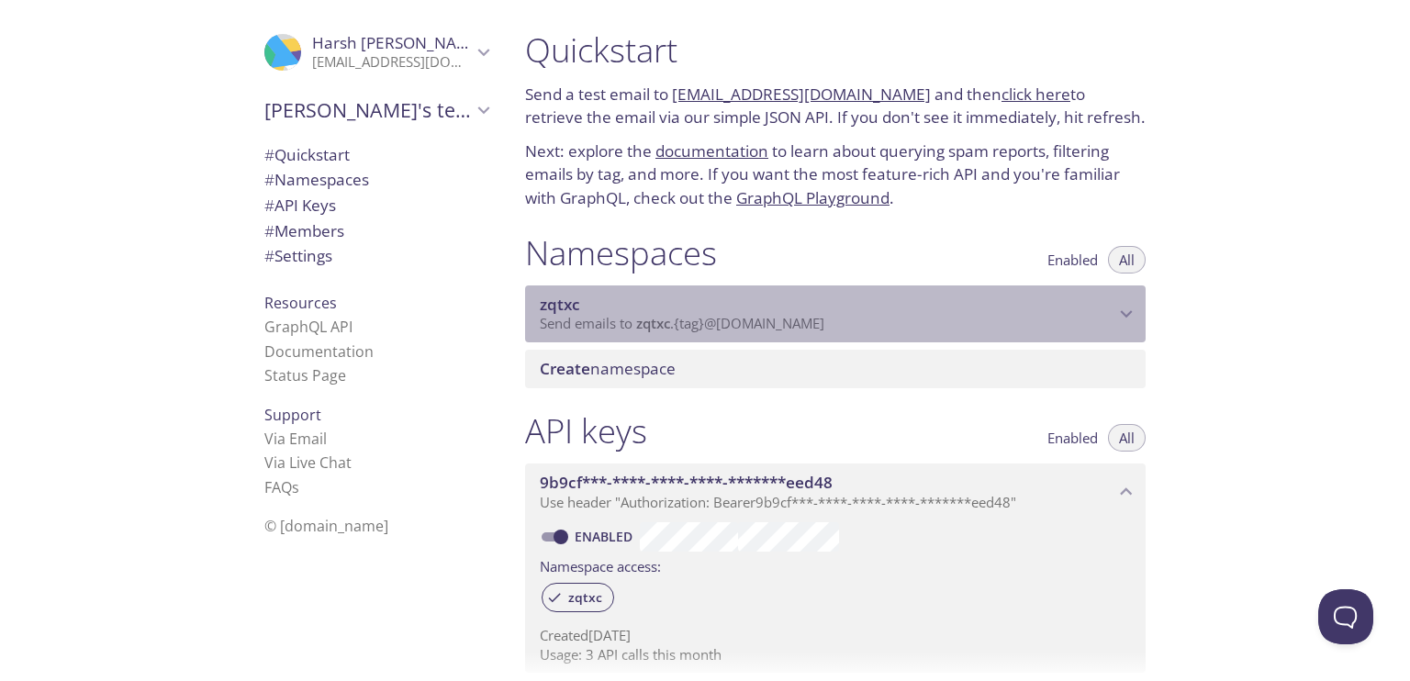
drag, startPoint x: 617, startPoint y: 325, endPoint x: 869, endPoint y: 325, distance: 252.4
click at [869, 325] on p "Send emails to zqtxc . {tag} @inbox.testmail.app" at bounding box center [827, 324] width 575 height 18
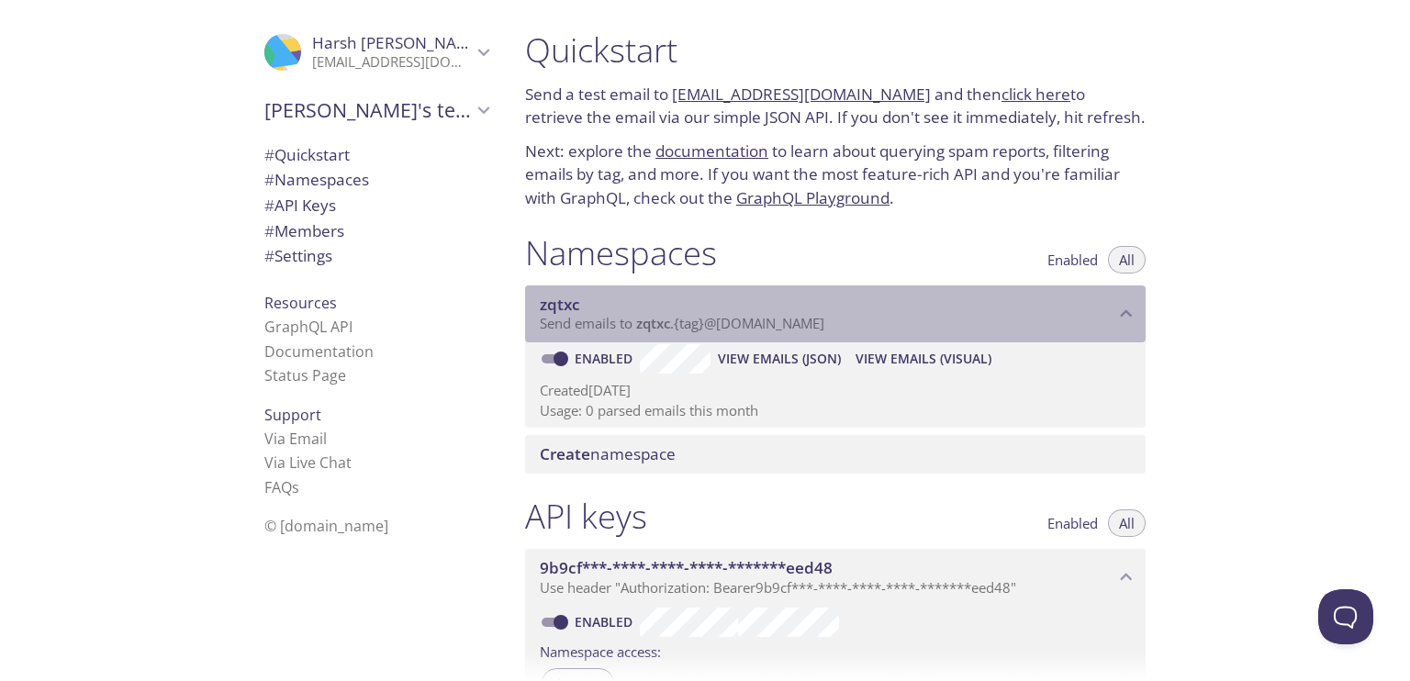
click at [869, 325] on p "Send emails to zqtxc . {tag} @inbox.testmail.app" at bounding box center [827, 324] width 575 height 18
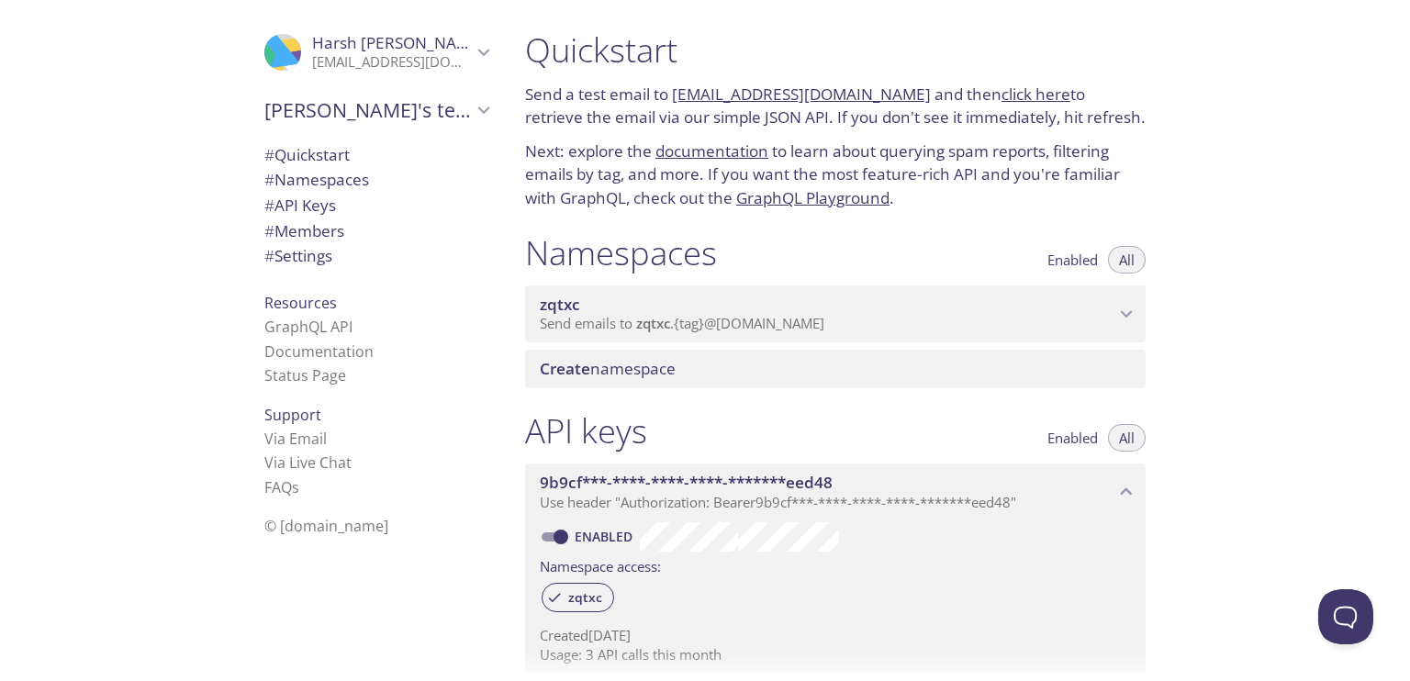
click at [869, 325] on p "Send emails to zqtxc . {tag} @inbox.testmail.app" at bounding box center [827, 324] width 575 height 18
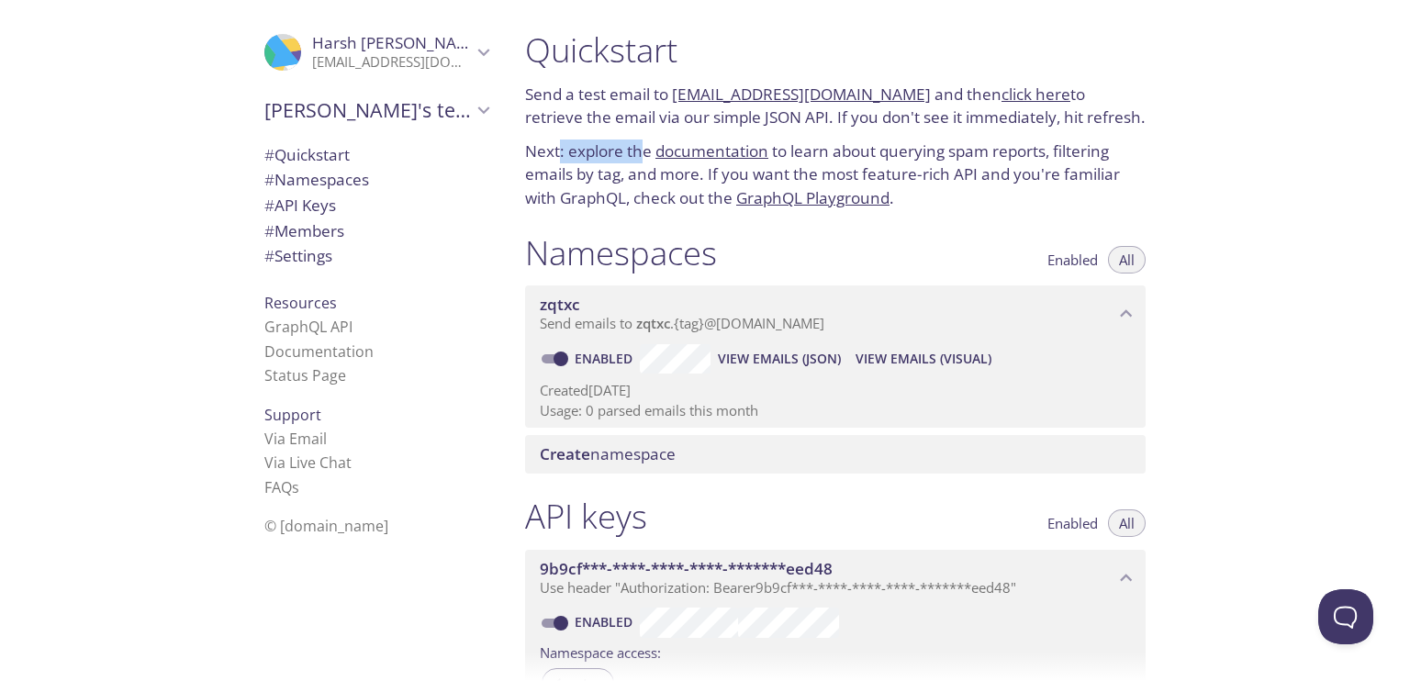
drag, startPoint x: 557, startPoint y: 148, endPoint x: 644, endPoint y: 150, distance: 87.2
click at [644, 150] on p "Next: explore the documentation to learn about querying spam reports, filtering…" at bounding box center [835, 175] width 620 height 71
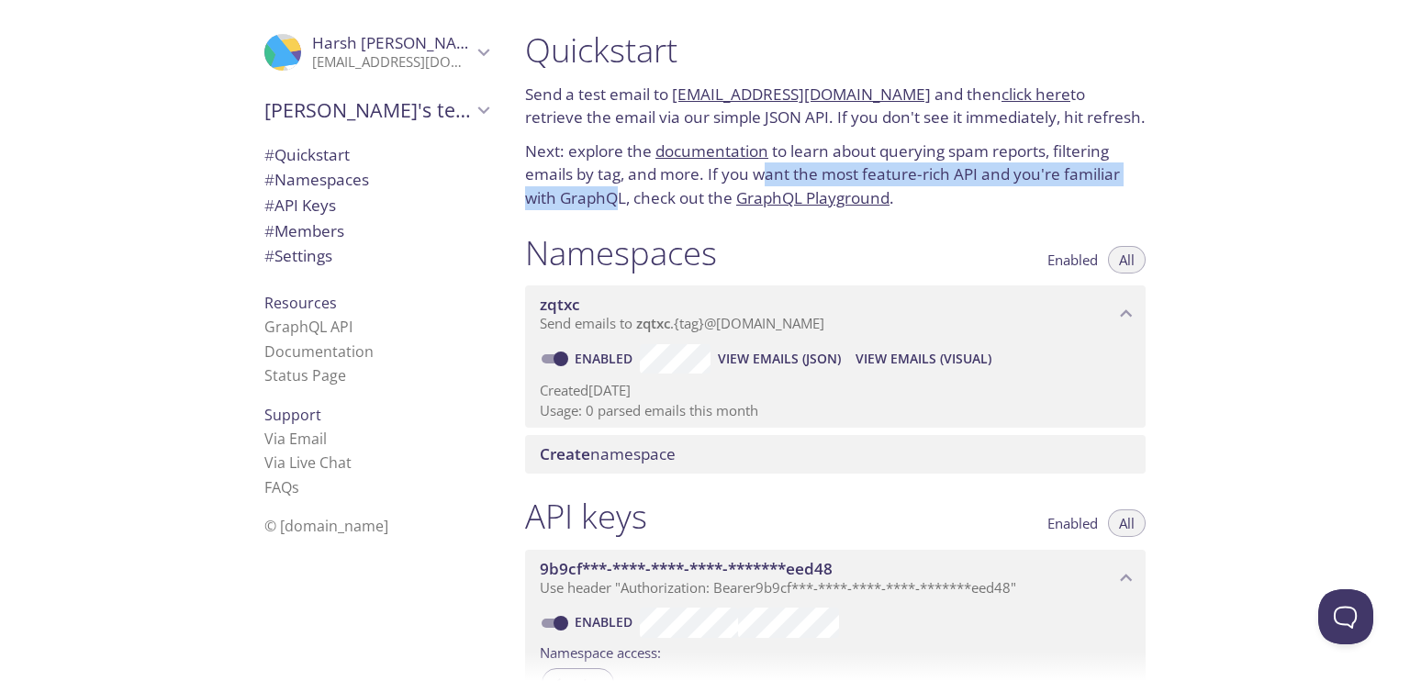
drag, startPoint x: 764, startPoint y: 178, endPoint x: 617, endPoint y: 208, distance: 149.9
click at [617, 208] on p "Next: explore the documentation to learn about querying spam reports, filtering…" at bounding box center [835, 175] width 620 height 71
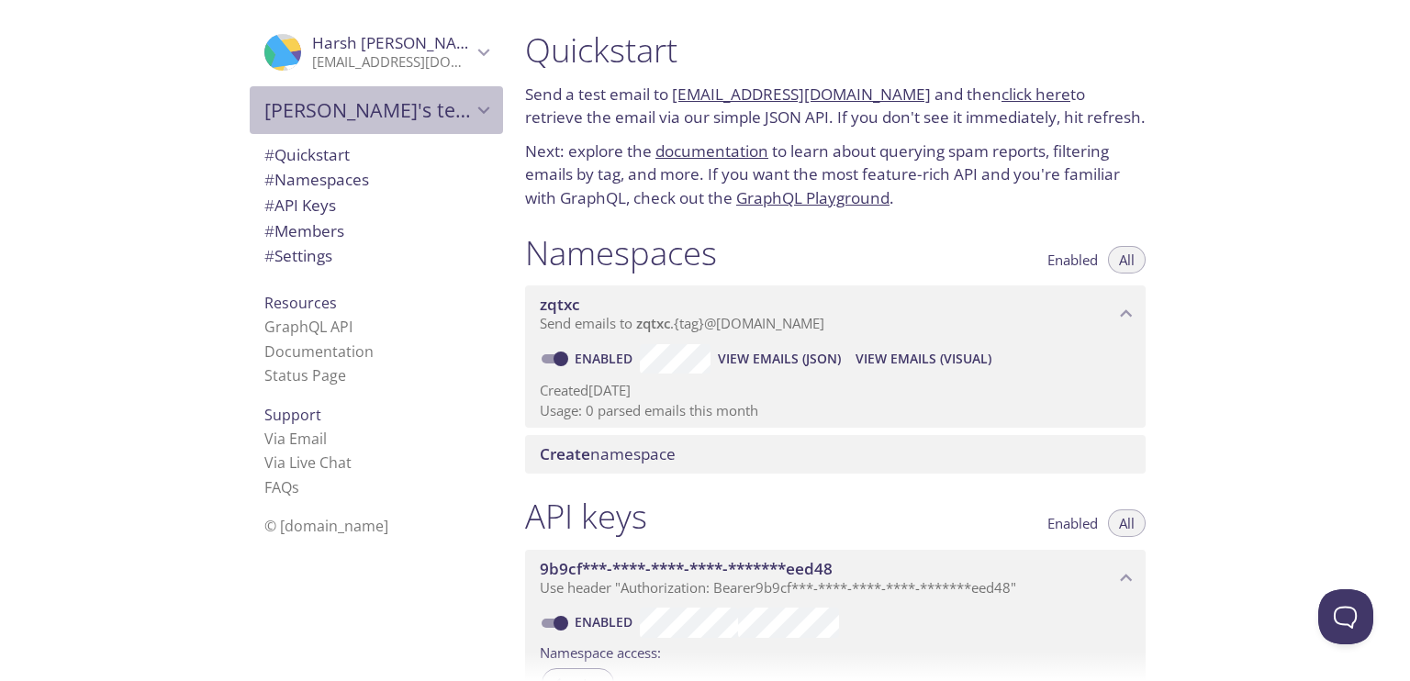
click at [350, 99] on span "Harsh's team" at bounding box center [367, 110] width 207 height 26
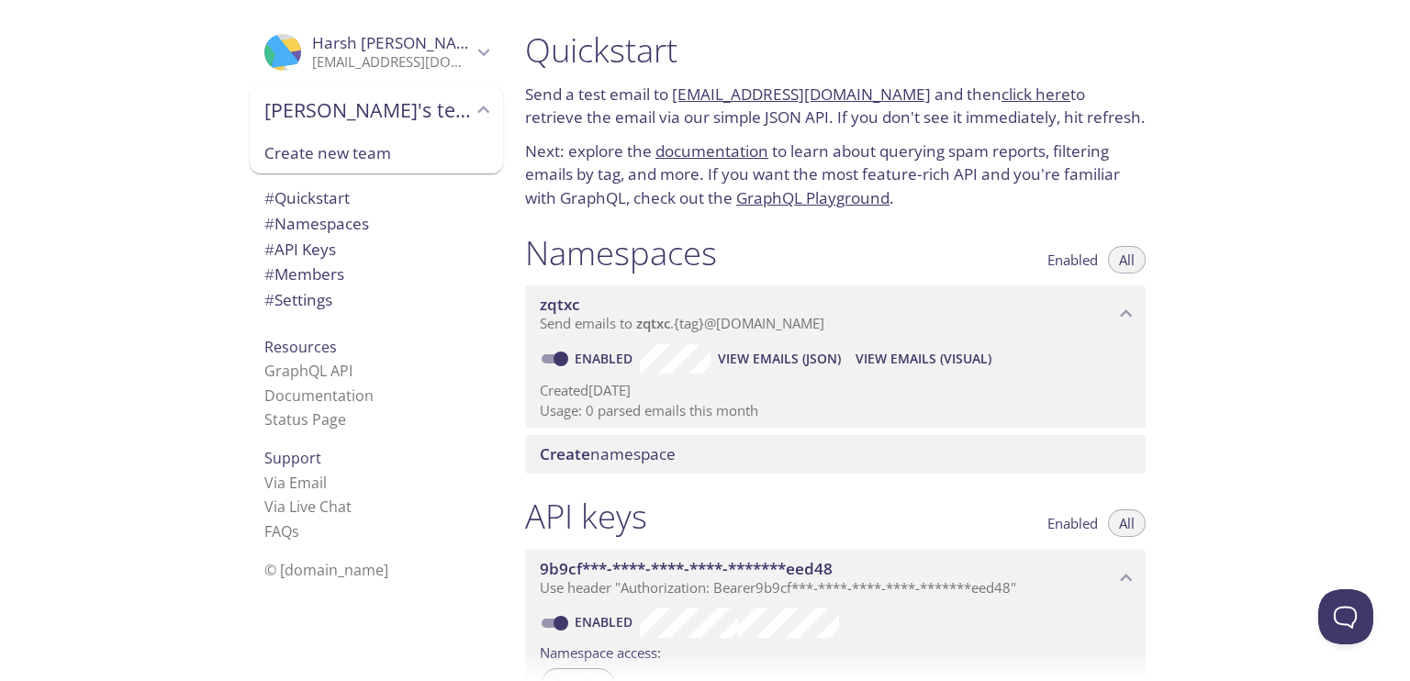
click at [350, 99] on span "Harsh's team" at bounding box center [367, 110] width 207 height 26
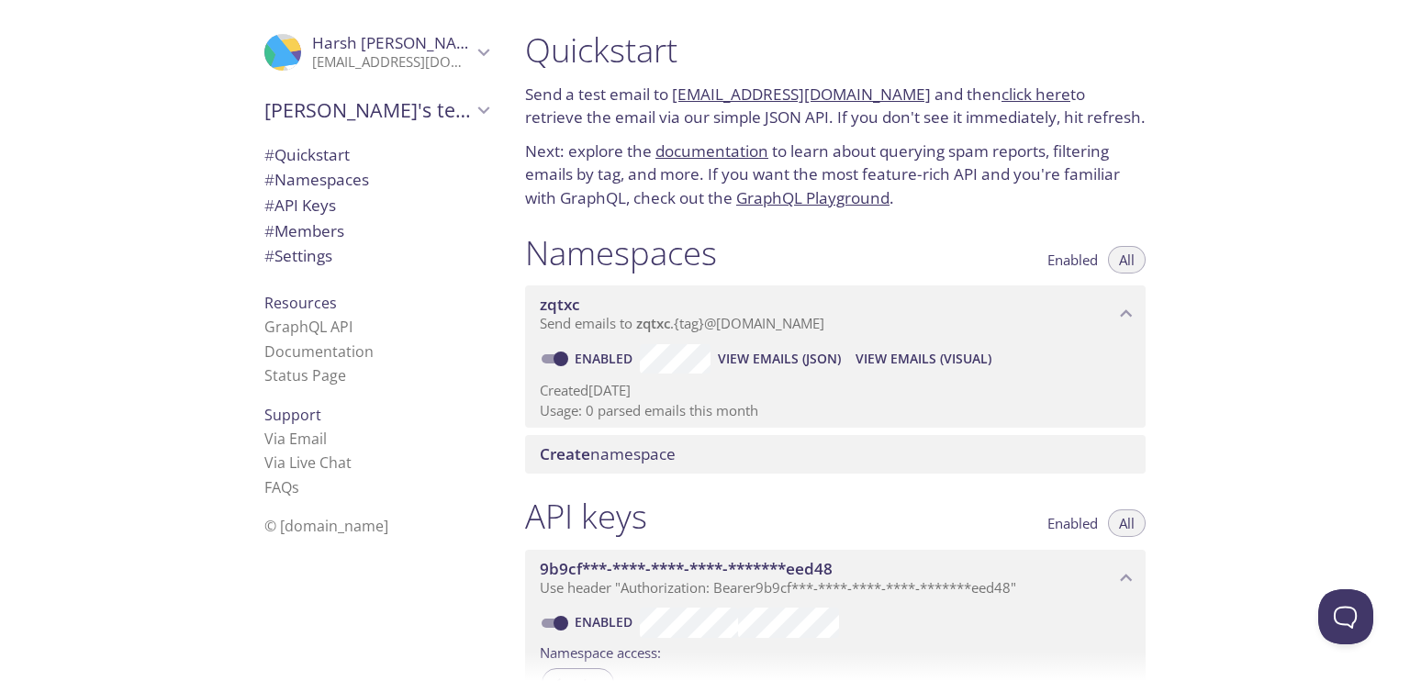
click at [411, 39] on span "Harsh Maheshwari" at bounding box center [398, 42] width 173 height 21
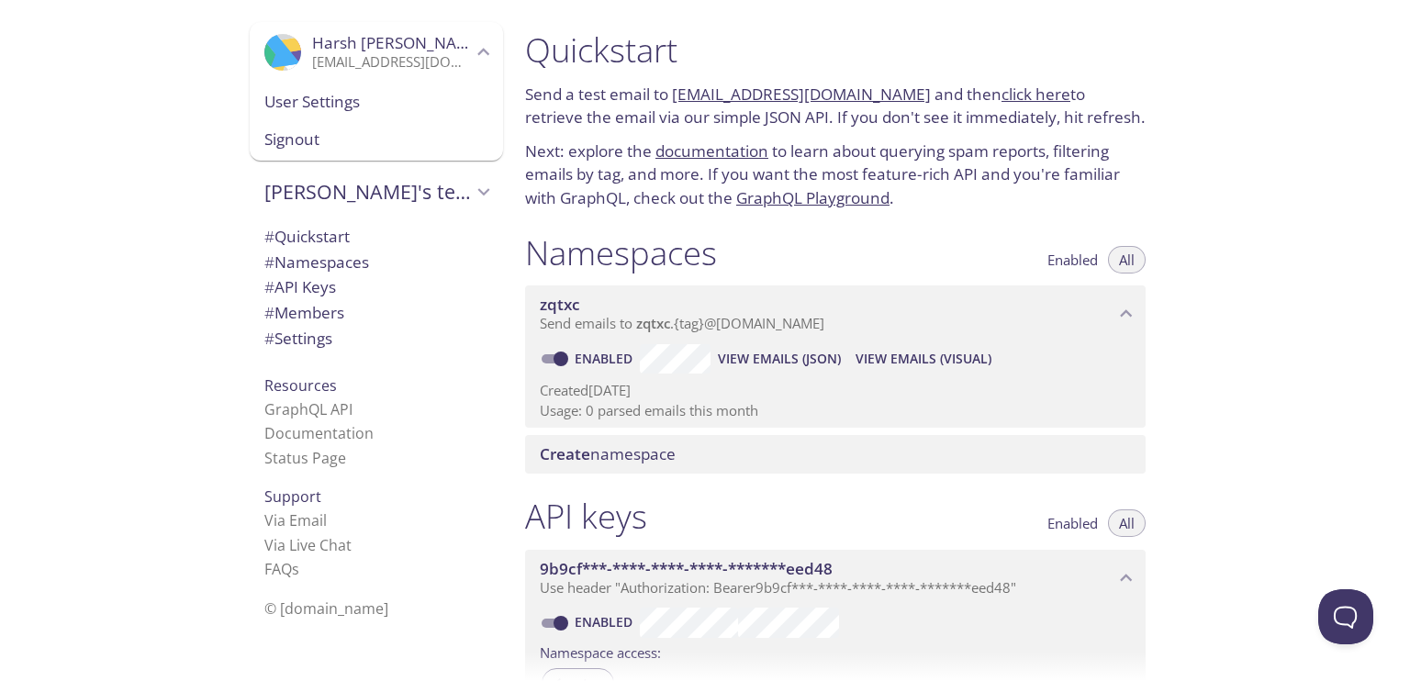
click at [440, 36] on span "Harsh Maheshwari" at bounding box center [392, 43] width 160 height 20
